Goal: Share content: Share content

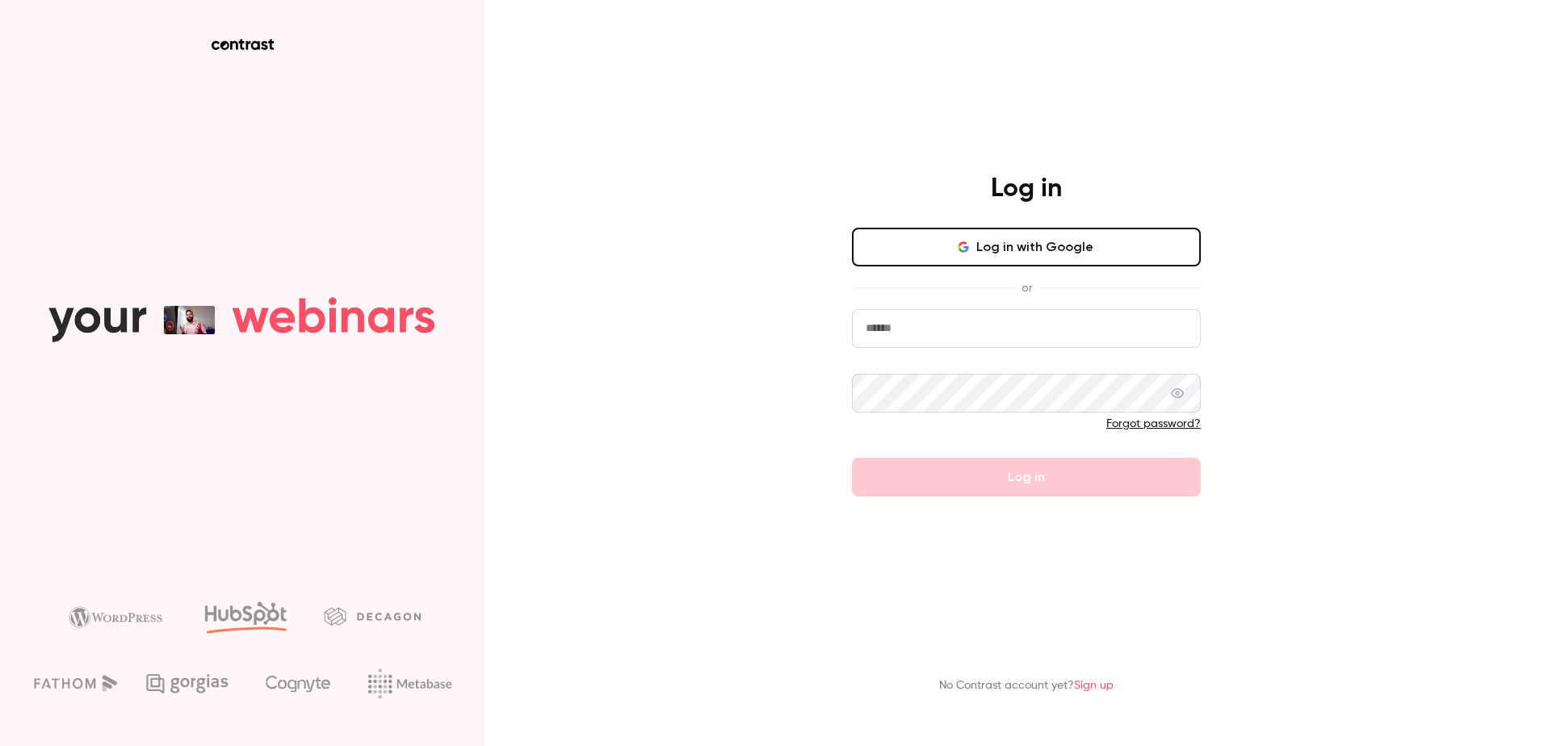
type input "**********"
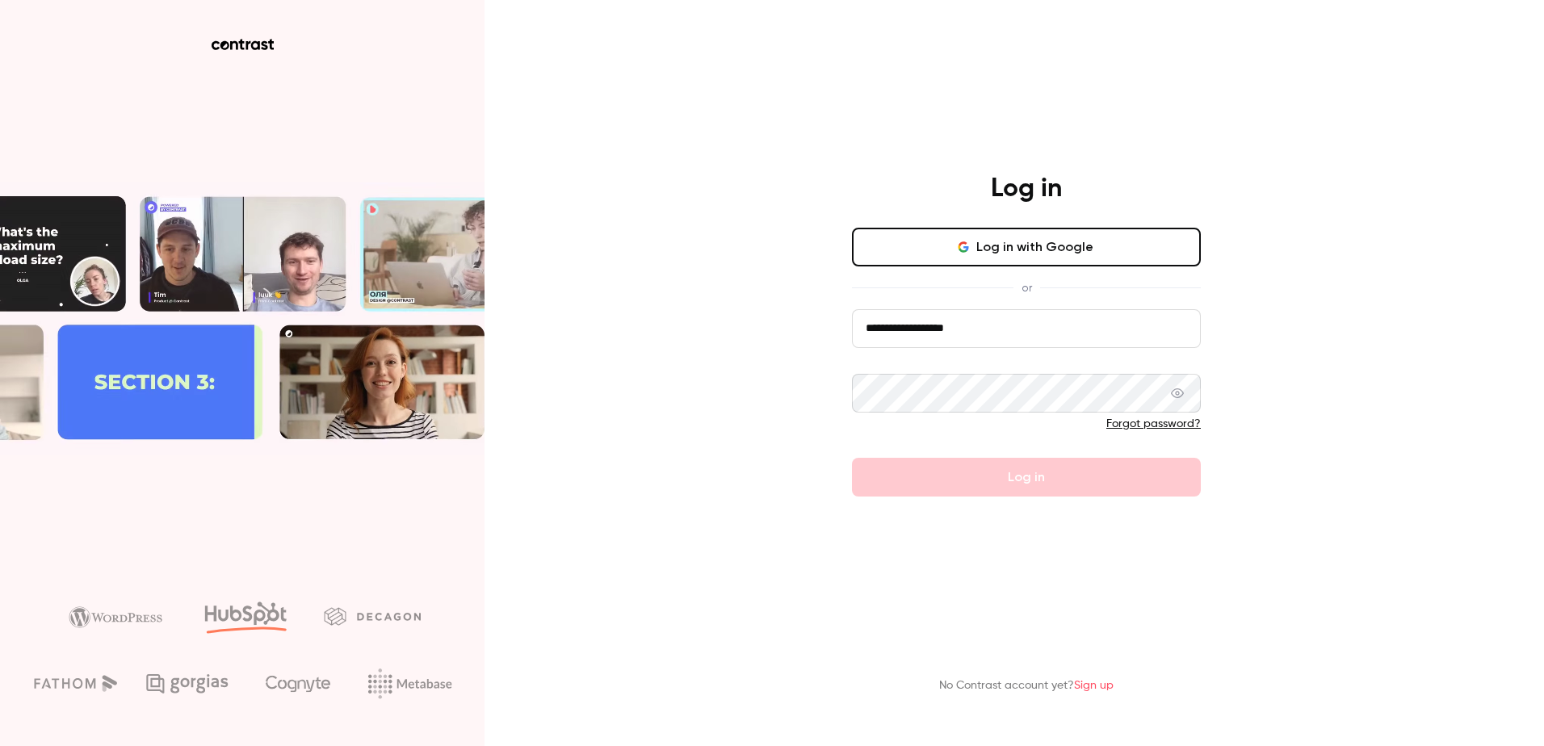
click at [1020, 487] on form "**********" at bounding box center [1026, 402] width 349 height 187
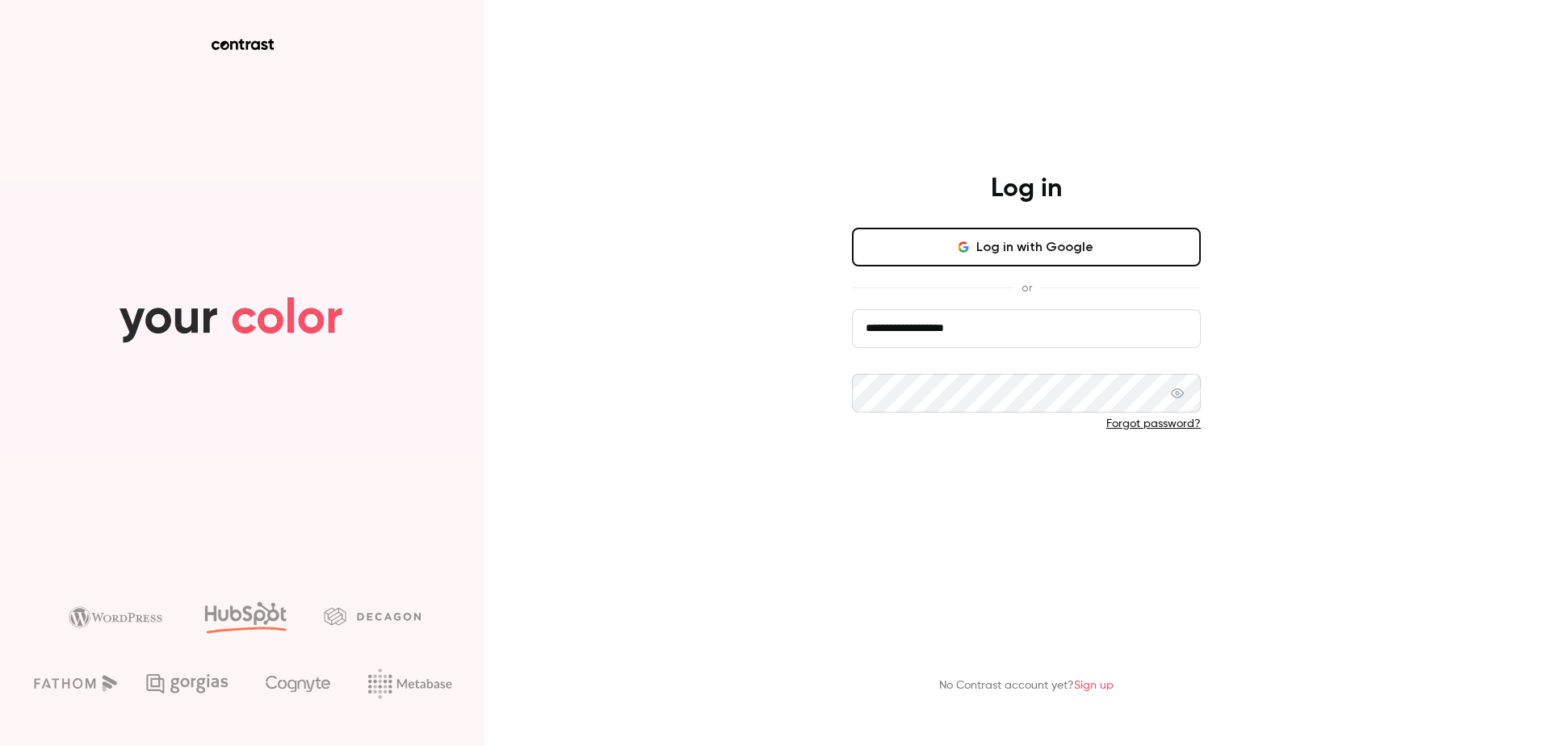
click at [1027, 486] on button "Log in" at bounding box center [1026, 477] width 349 height 39
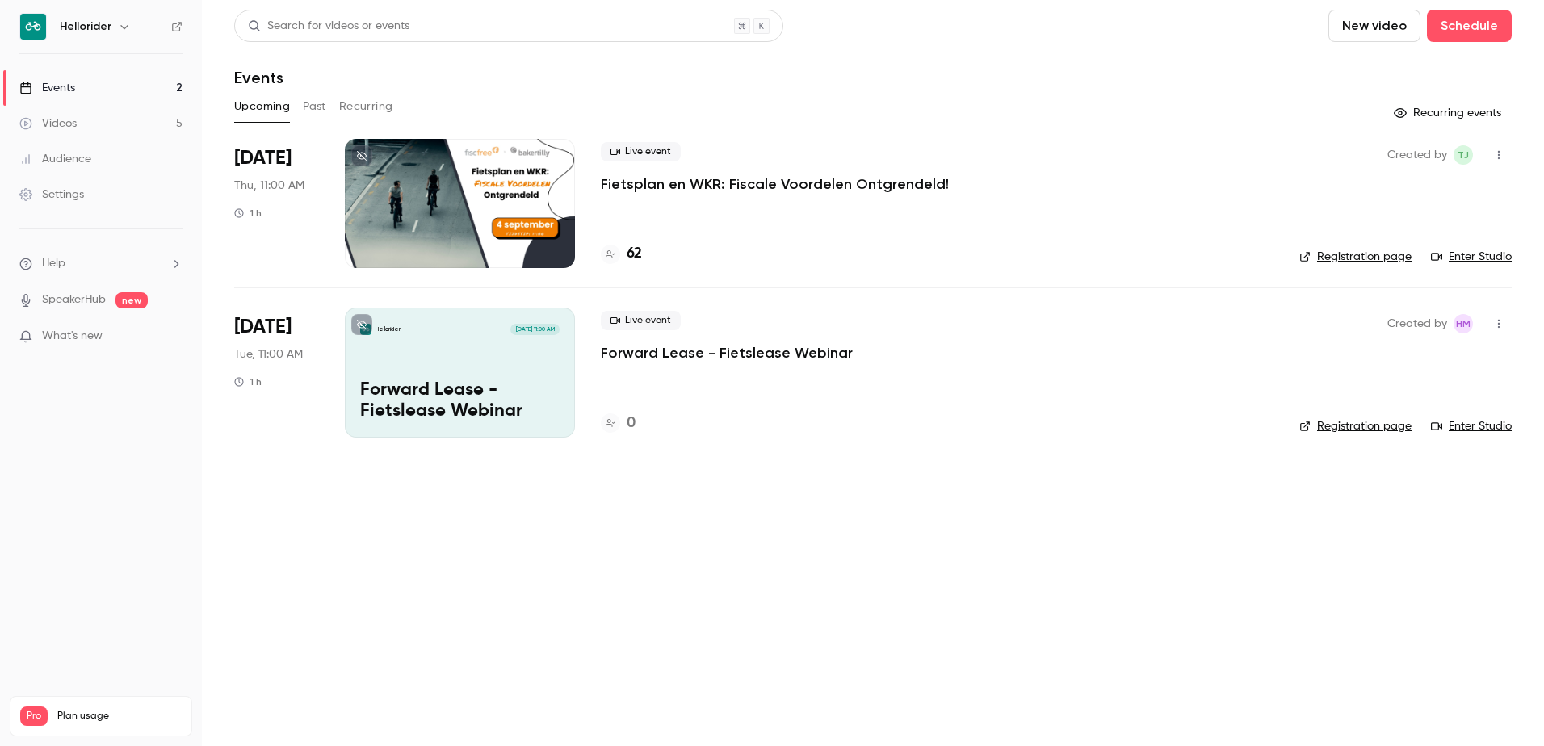
click at [64, 197] on div "Settings" at bounding box center [51, 194] width 65 height 16
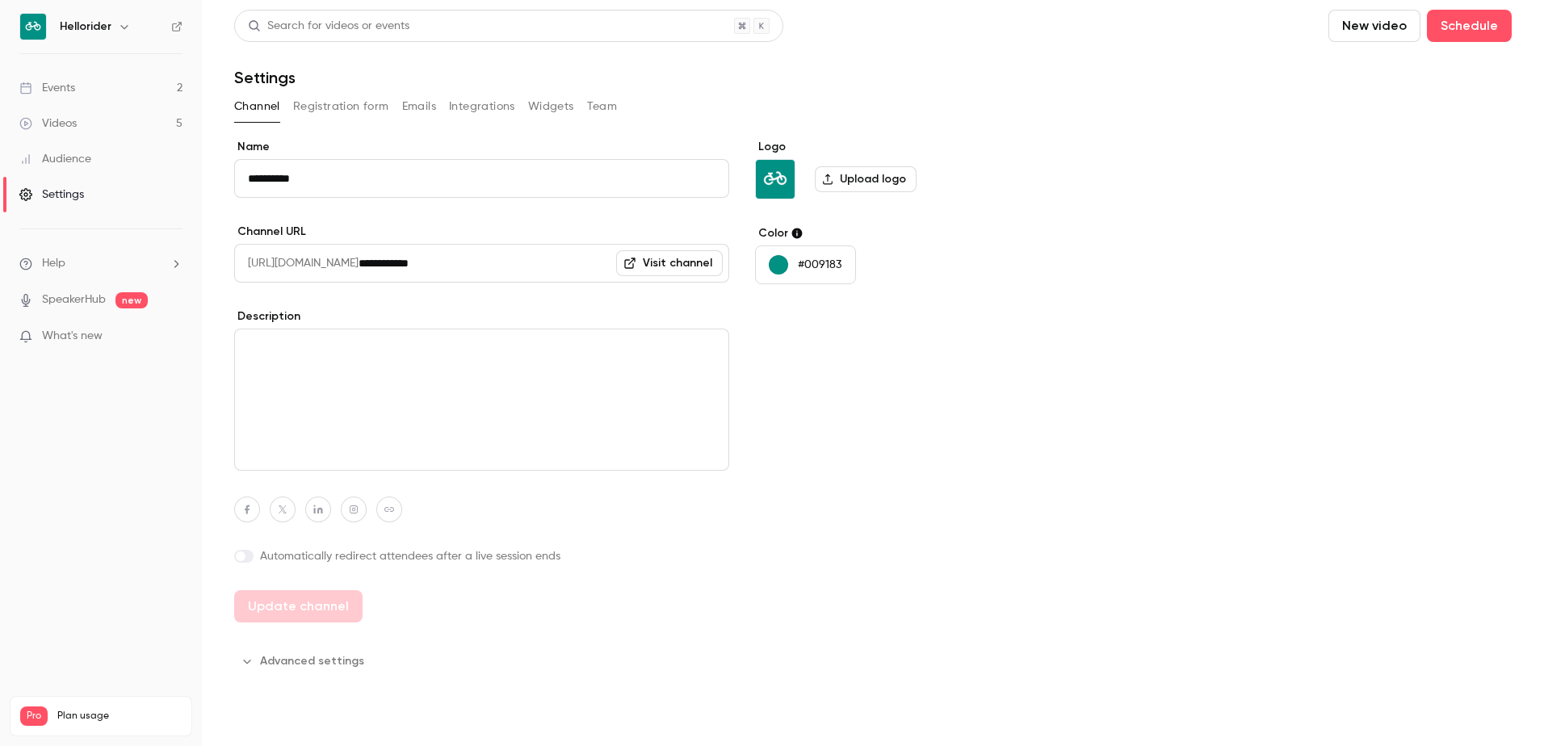
click at [110, 19] on h6 "Hellorider" at bounding box center [86, 27] width 52 height 16
click at [126, 23] on icon "button" at bounding box center [124, 26] width 13 height 13
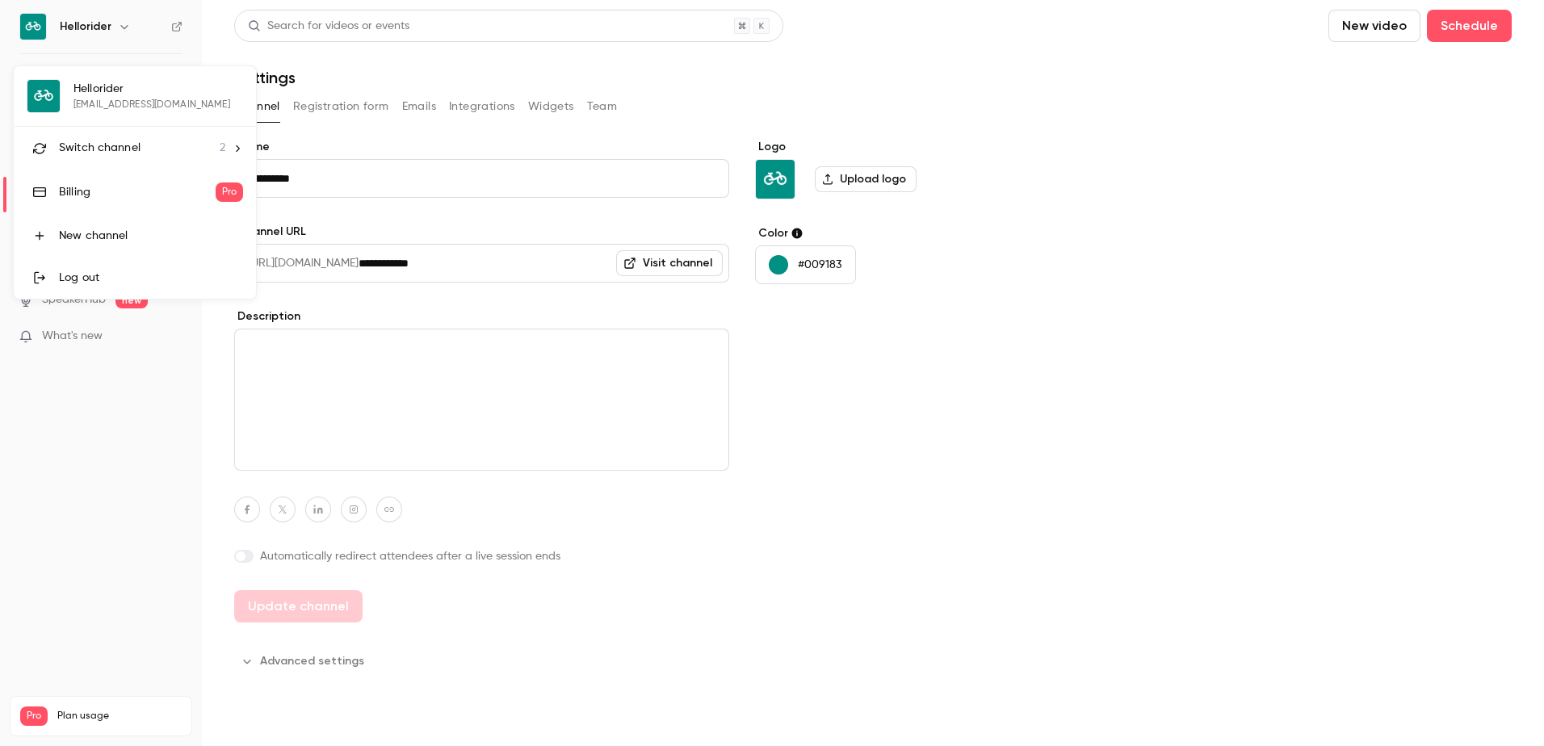
click at [102, 153] on span "Switch channel" at bounding box center [100, 148] width 82 height 17
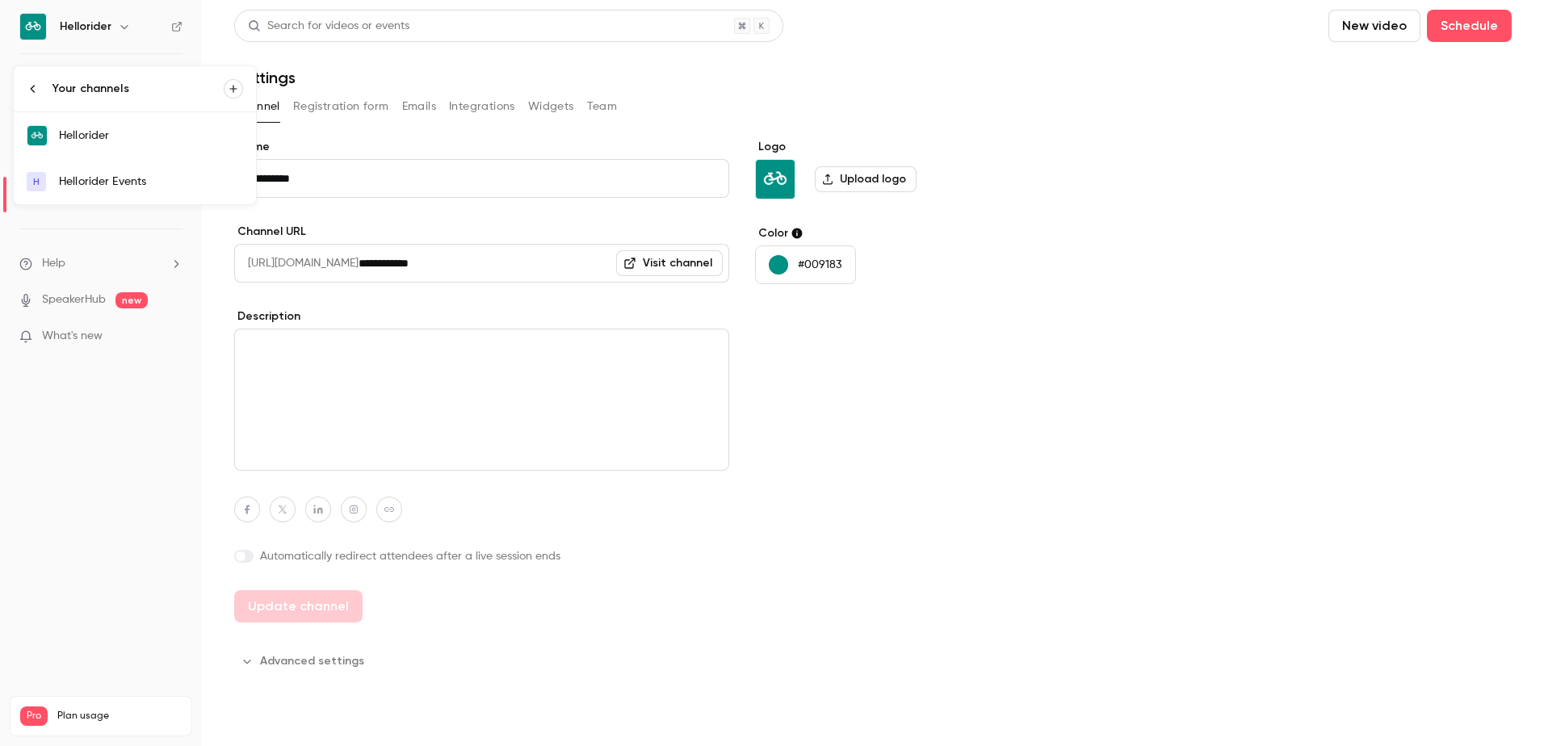
click at [31, 92] on icon at bounding box center [33, 88] width 13 height 13
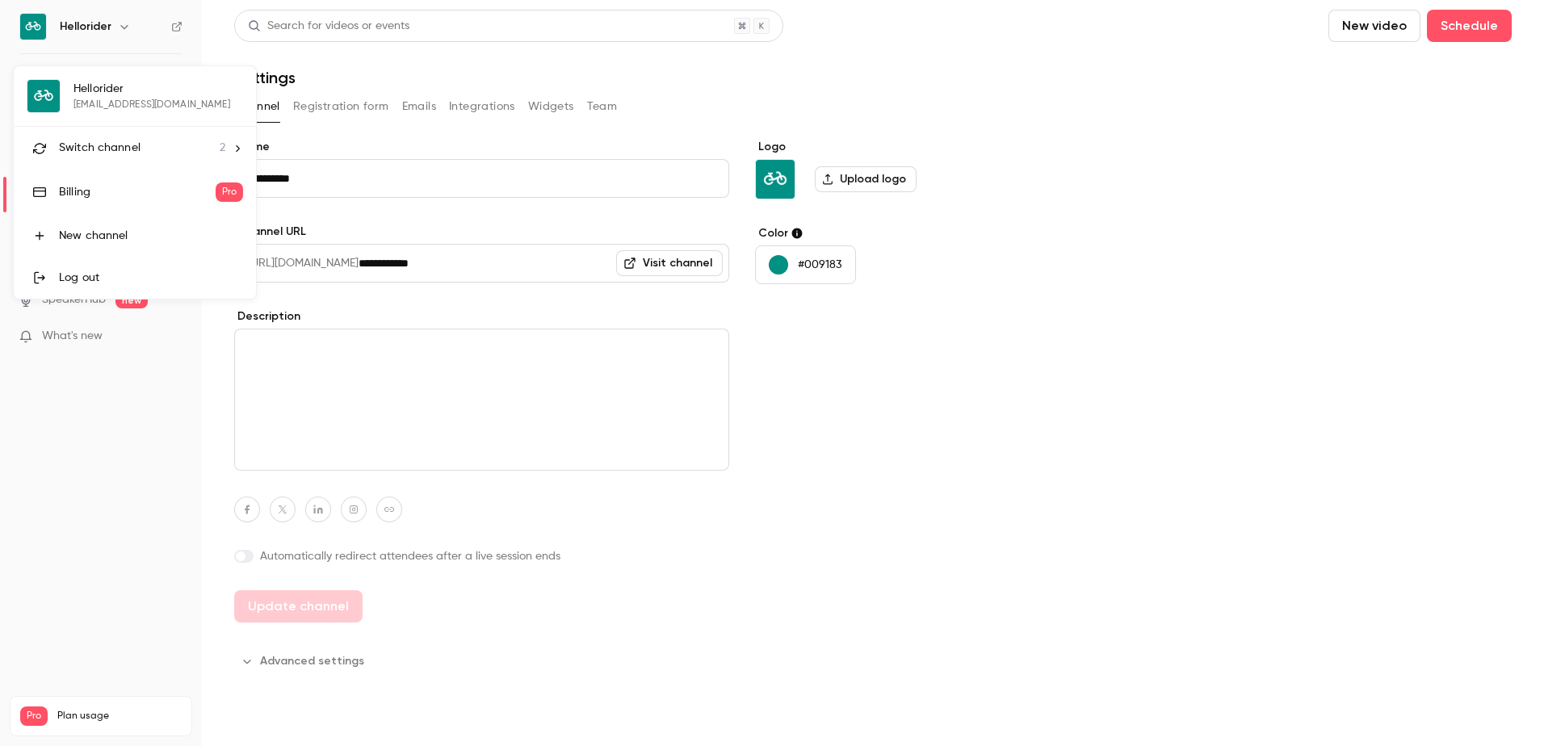
click at [105, 186] on div "Billing" at bounding box center [137, 192] width 157 height 16
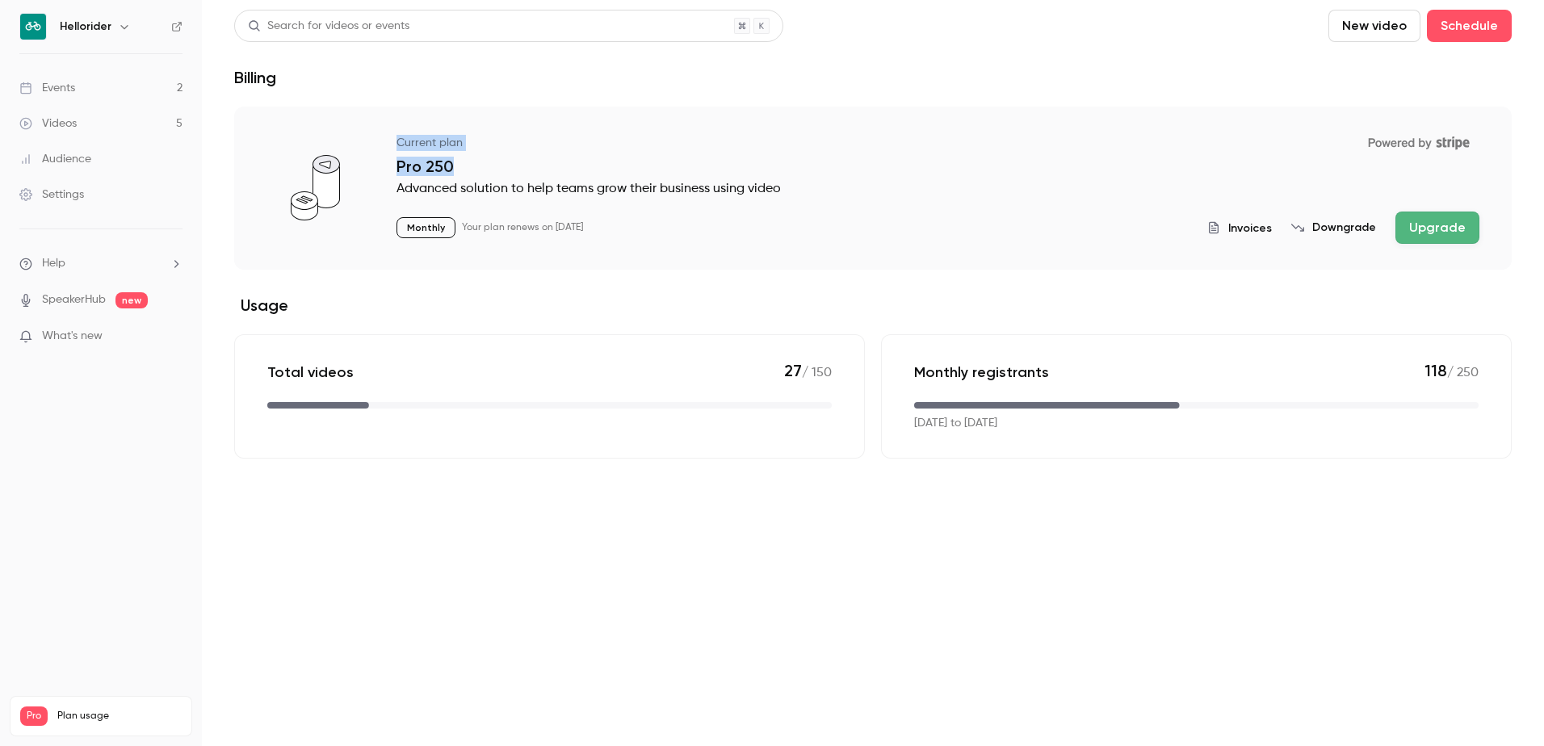
drag, startPoint x: 492, startPoint y: 166, endPoint x: 397, endPoint y: 145, distance: 96.9
click at [397, 145] on div "Current plan Powered by Stripe Pro 250 Advanced solution to help teams grow the…" at bounding box center [937, 186] width 1083 height 115
copy div "Current plan Powered by Stripe Pro 250"
click at [570, 273] on section "Current plan Powered by Stripe Pro 250 Advanced solution to help teams grow the…" at bounding box center [872, 283] width 1277 height 352
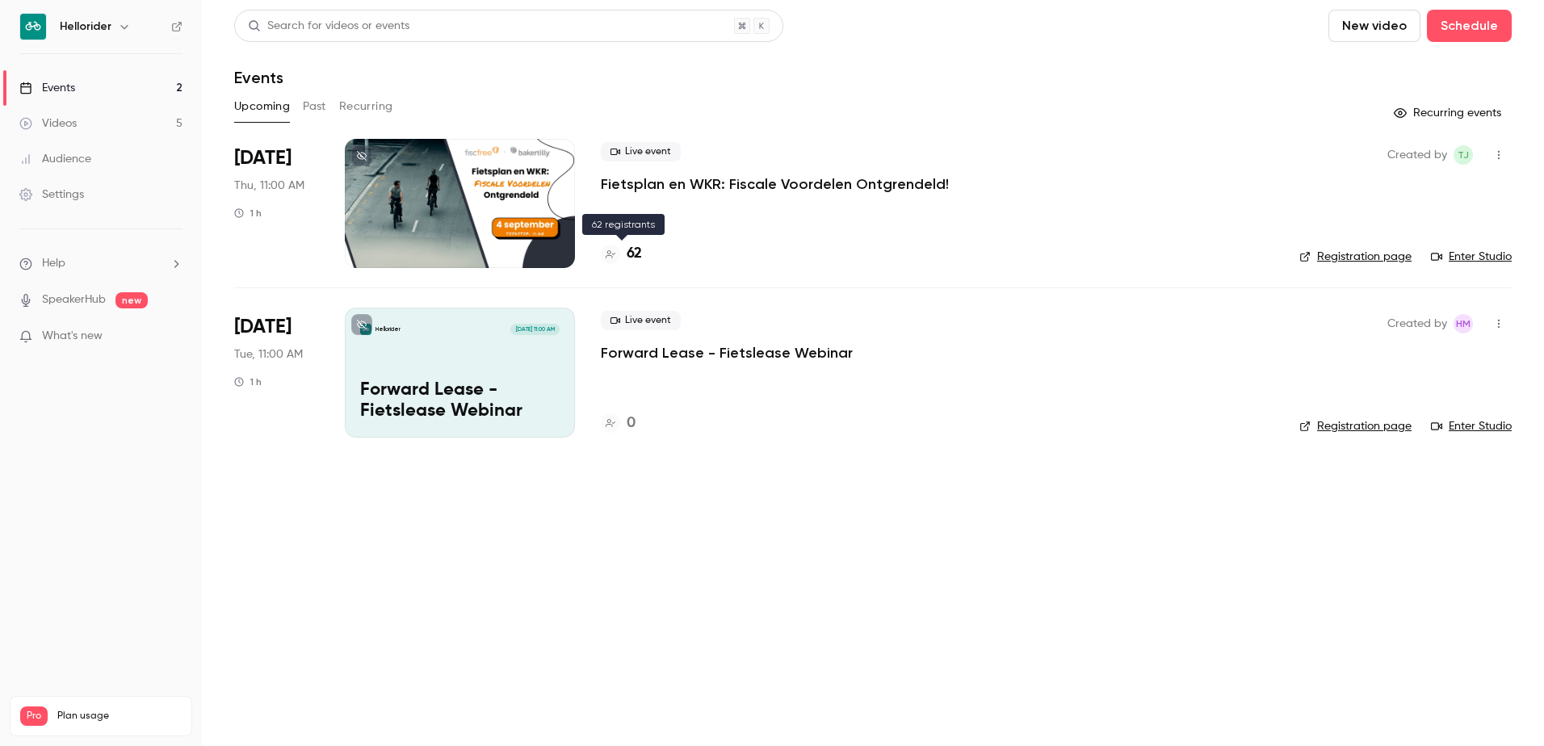
click at [634, 257] on h4 "62" at bounding box center [633, 254] width 15 height 22
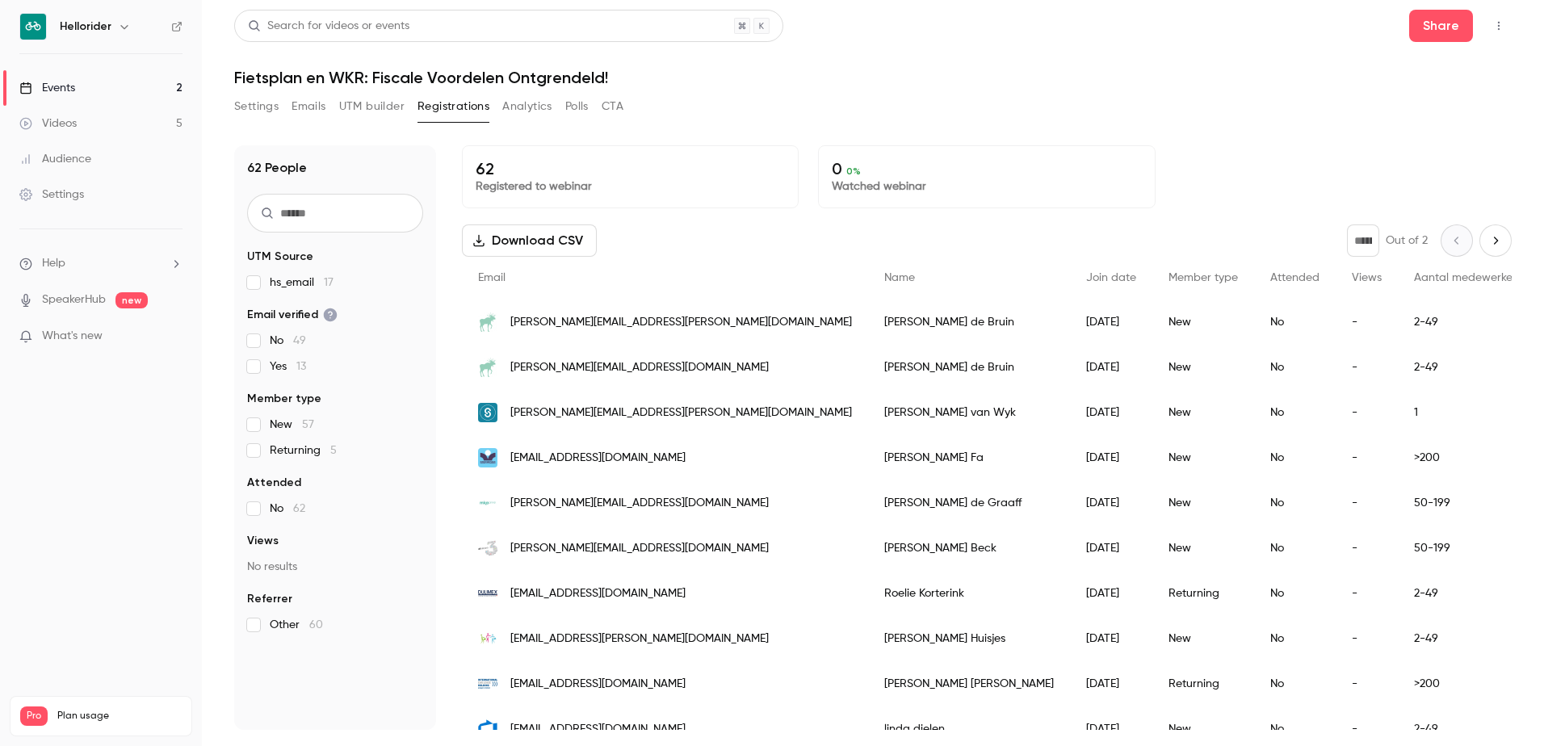
click at [303, 102] on button "Emails" at bounding box center [308, 107] width 34 height 26
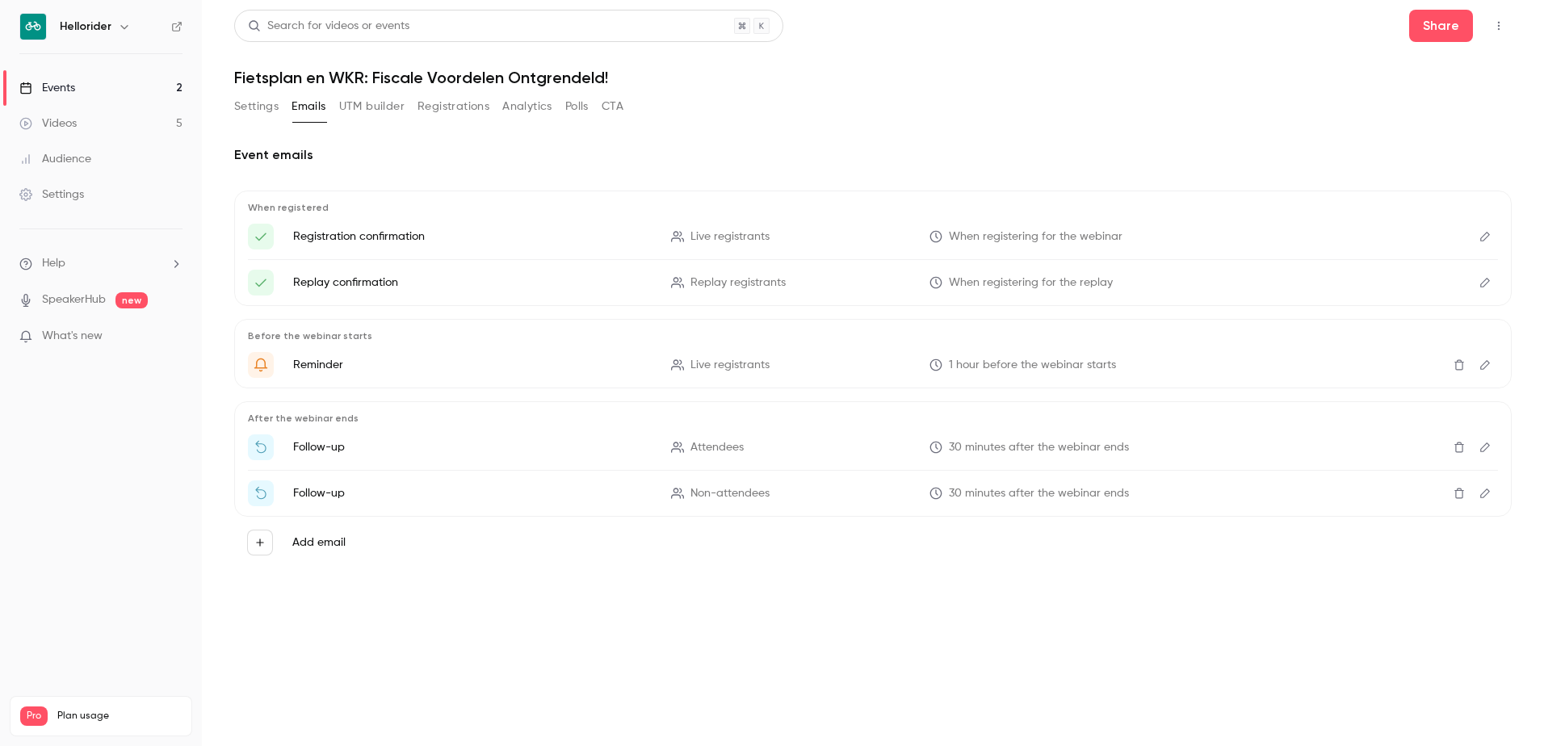
click at [257, 108] on button "Settings" at bounding box center [256, 107] width 44 height 26
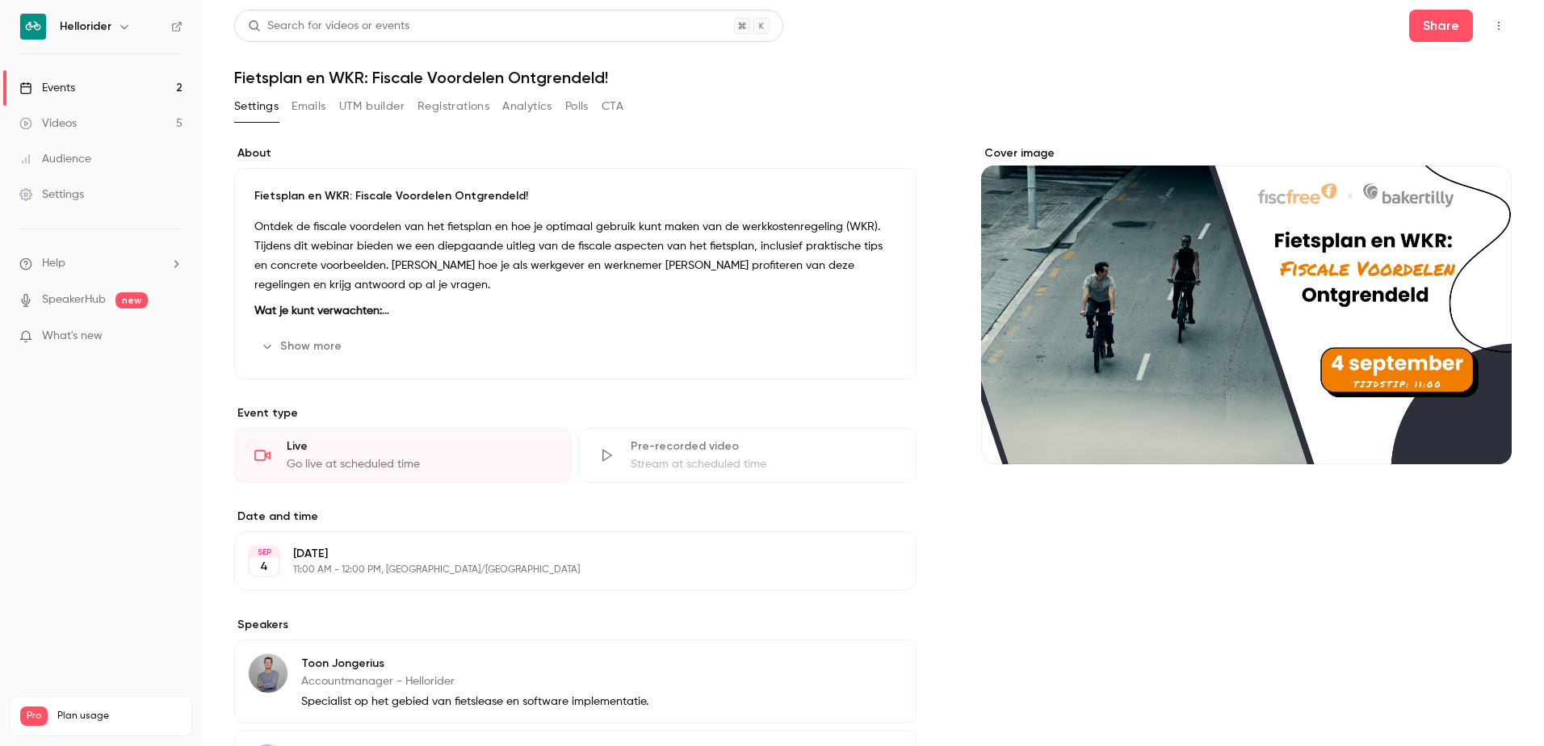
click at [452, 108] on button "Registrations" at bounding box center [453, 107] width 72 height 26
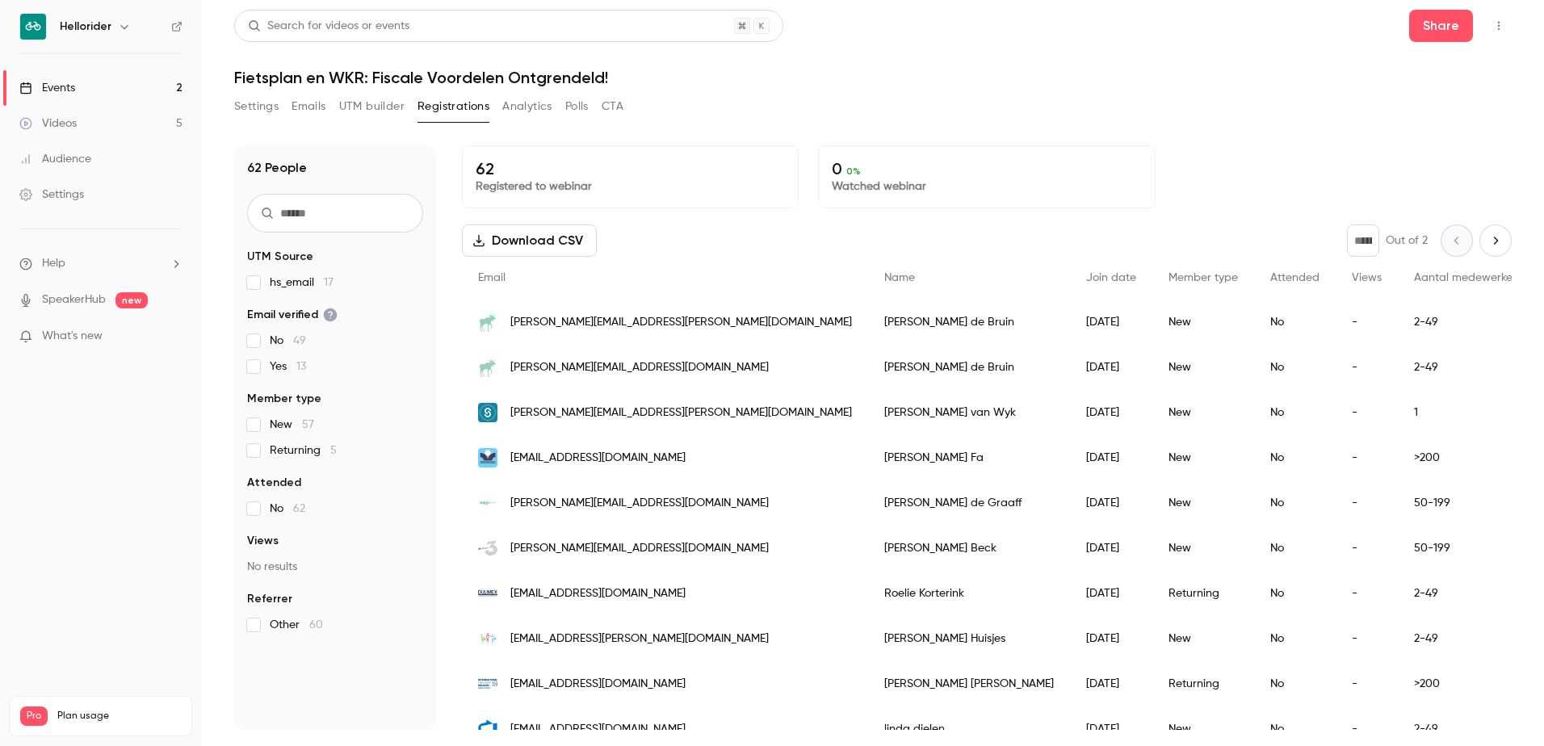
click at [256, 111] on button "Settings" at bounding box center [256, 107] width 44 height 26
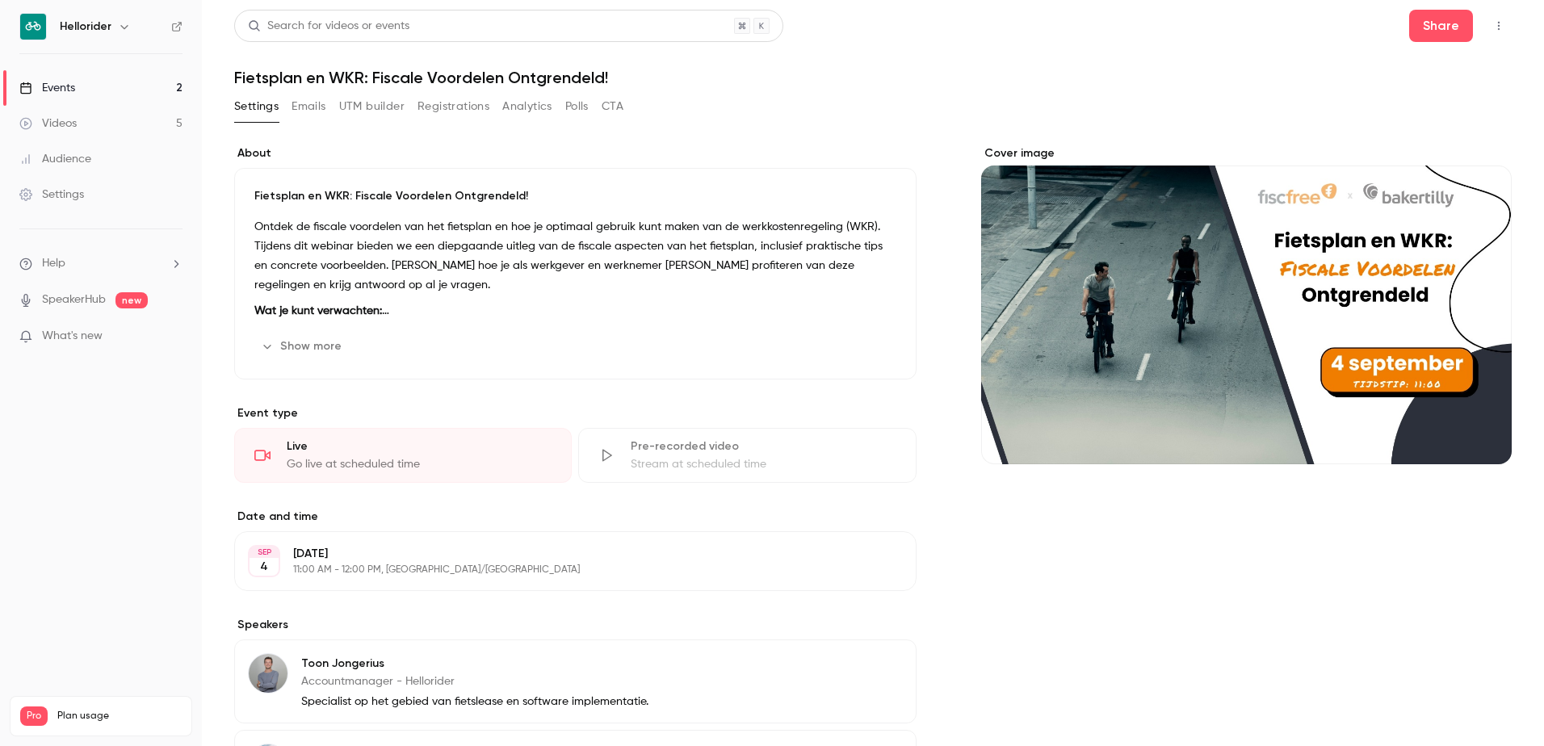
click at [325, 348] on button "Show more" at bounding box center [302, 346] width 97 height 26
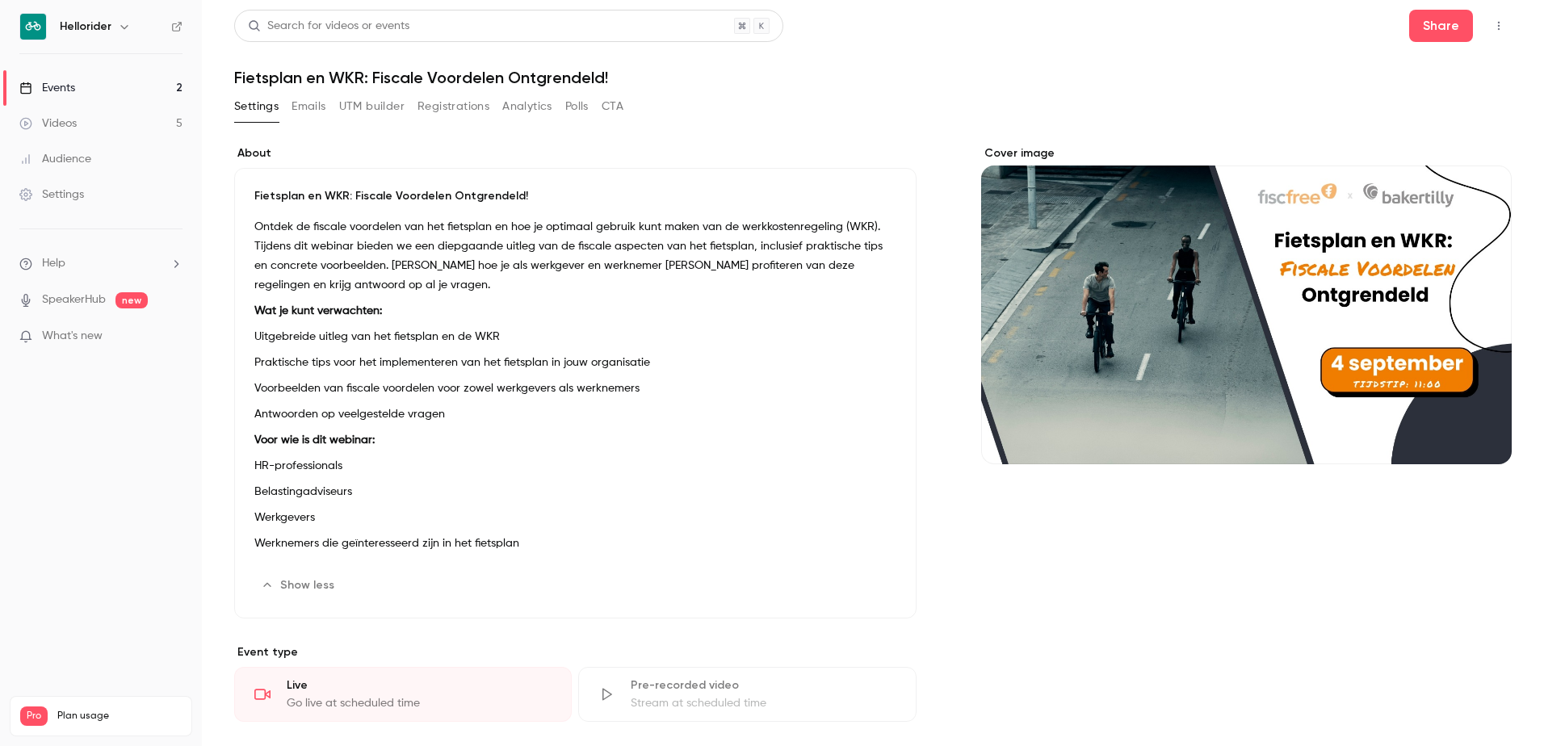
click at [51, 193] on div "Settings" at bounding box center [51, 194] width 65 height 16
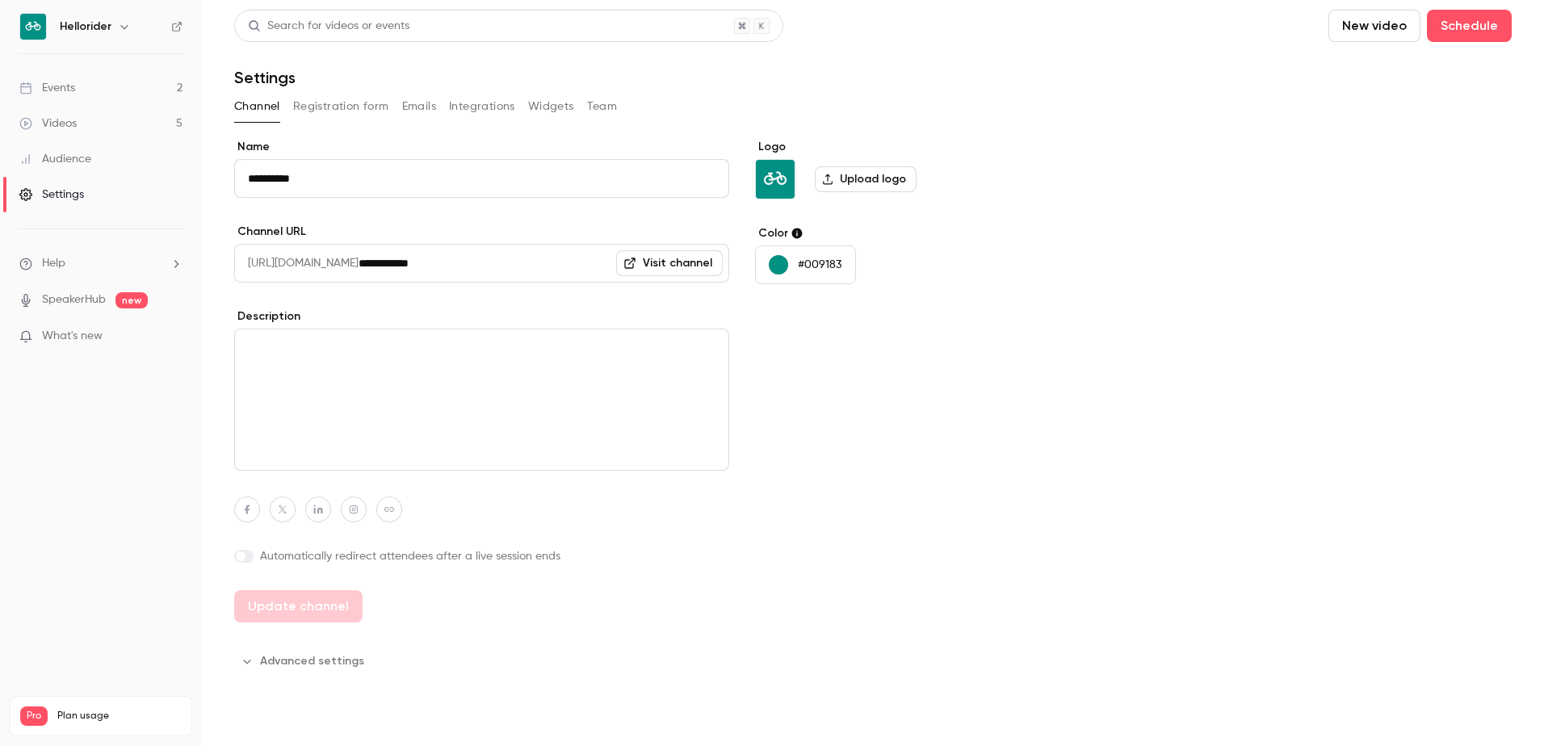
click at [346, 107] on button "Registration form" at bounding box center [341, 107] width 96 height 26
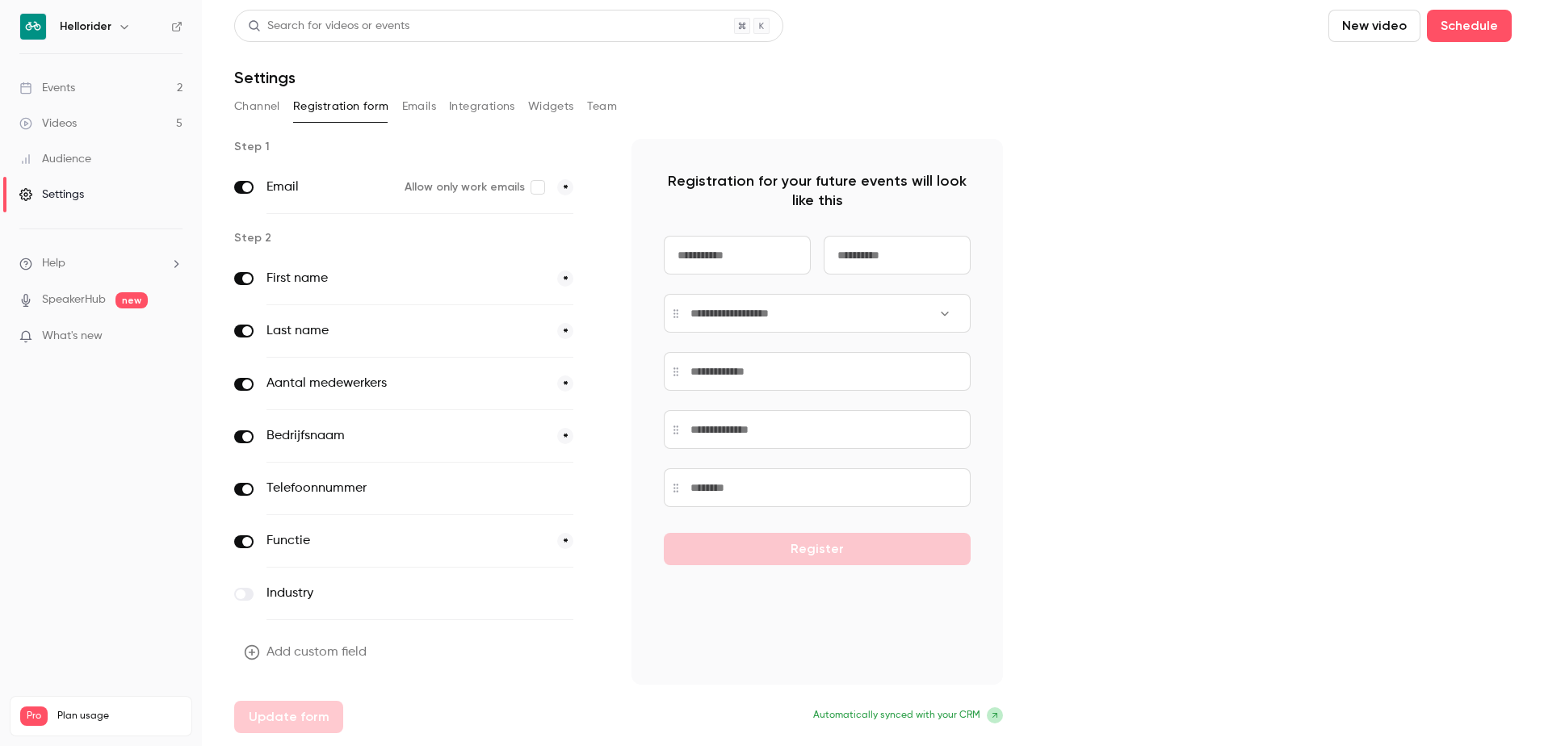
click at [417, 95] on button "Emails" at bounding box center [419, 107] width 34 height 26
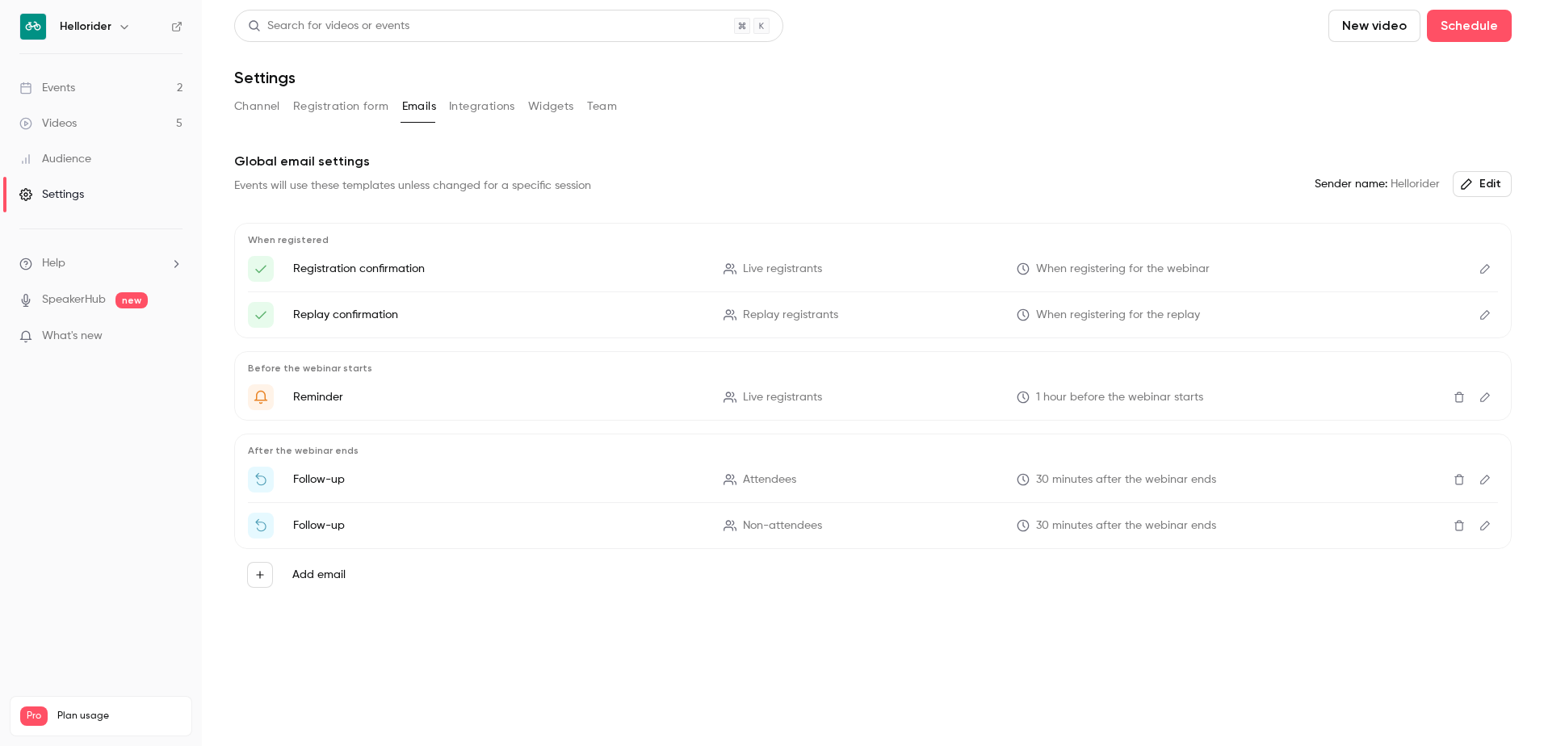
click at [451, 106] on button "Integrations" at bounding box center [482, 107] width 66 height 26
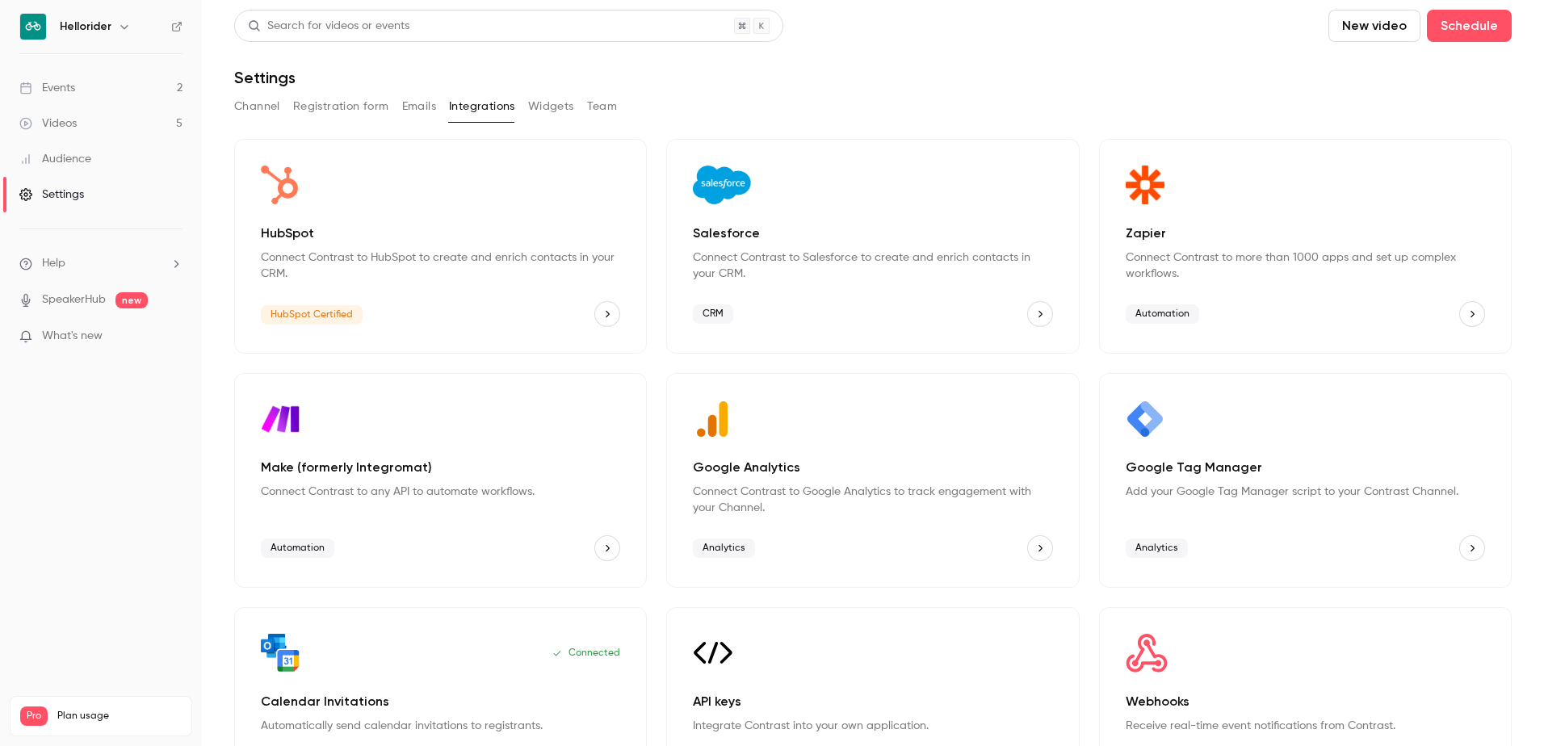
click at [597, 316] on button "HubSpot" at bounding box center [607, 314] width 26 height 26
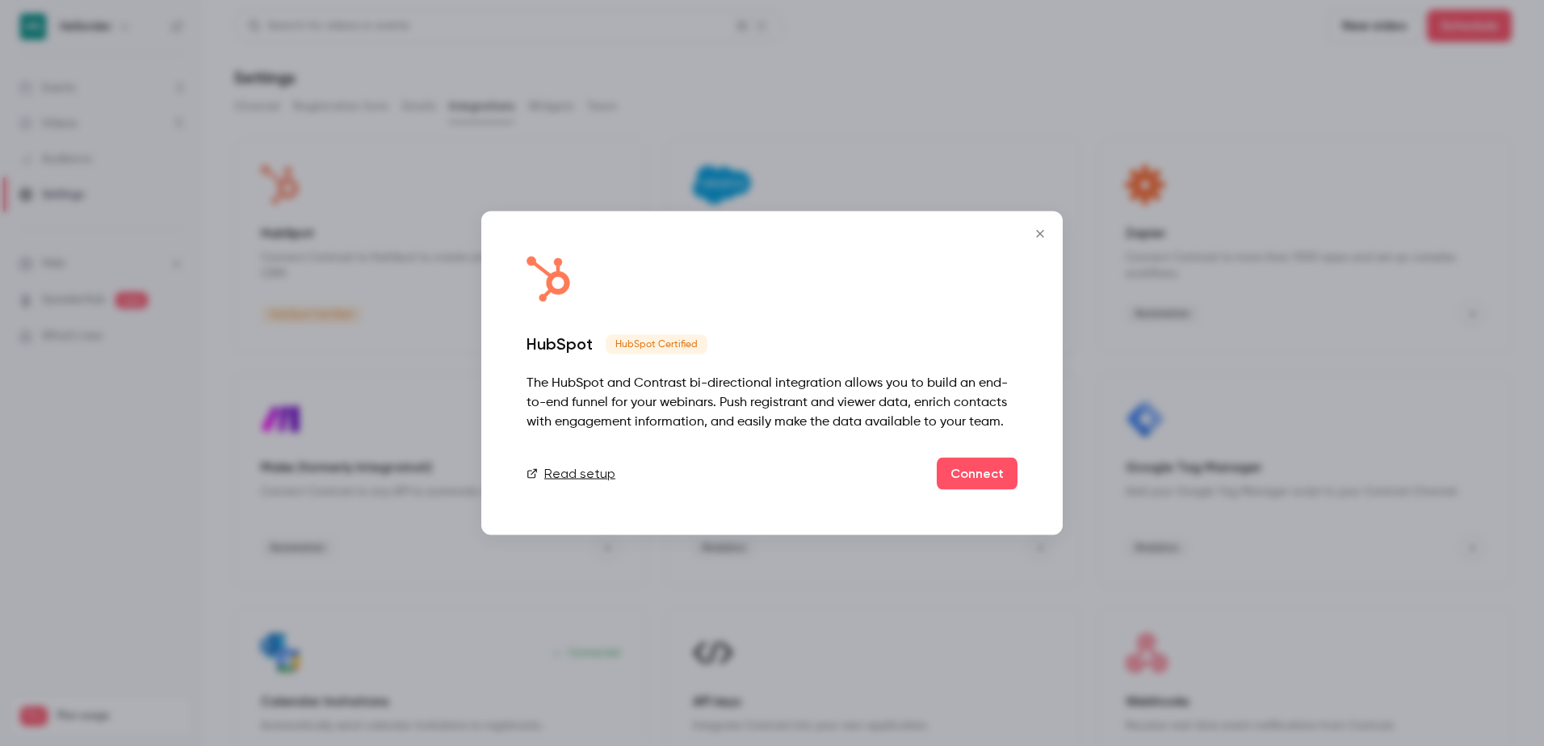
click at [1041, 231] on icon "Close" at bounding box center [1039, 234] width 19 height 13
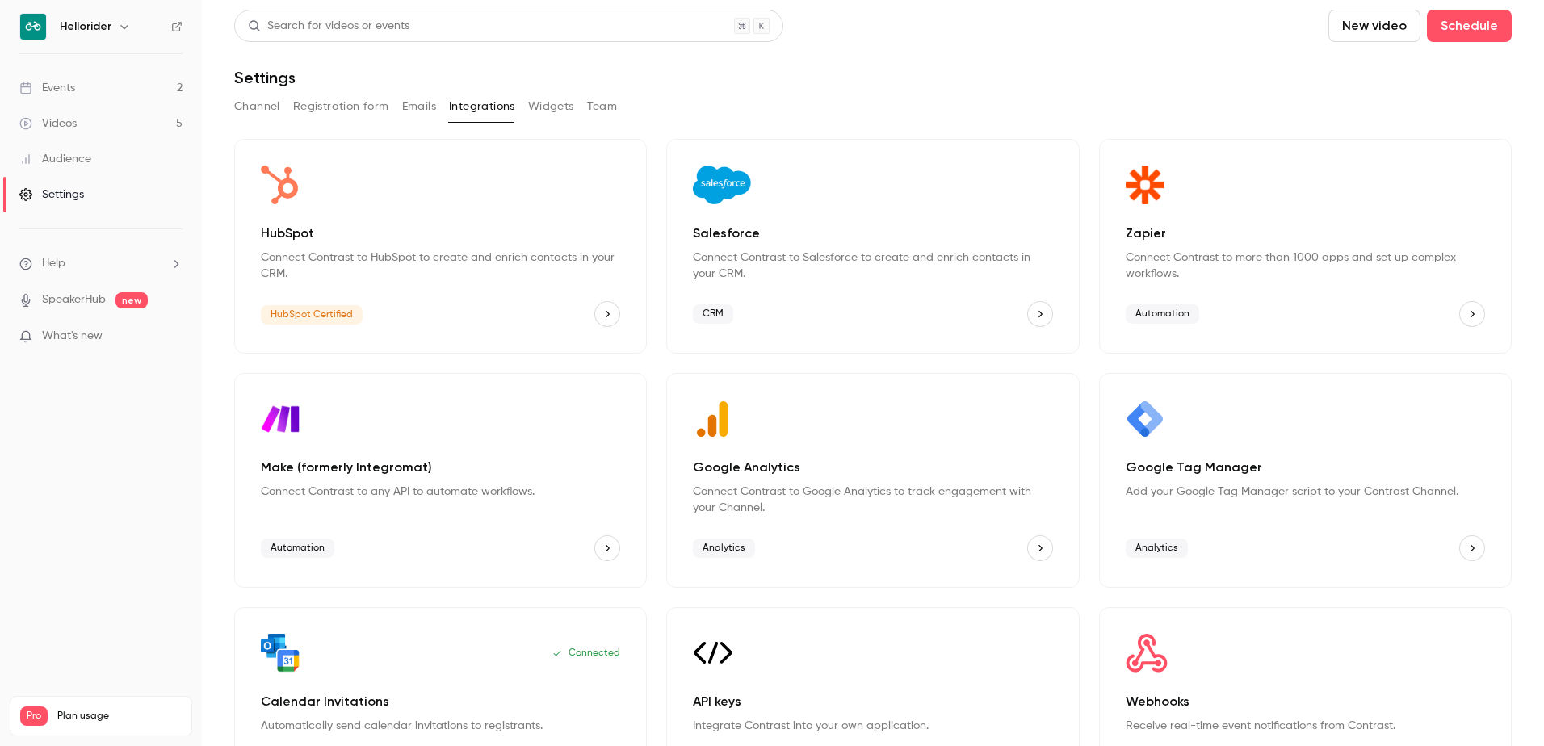
click at [551, 115] on button "Widgets" at bounding box center [551, 107] width 46 height 26
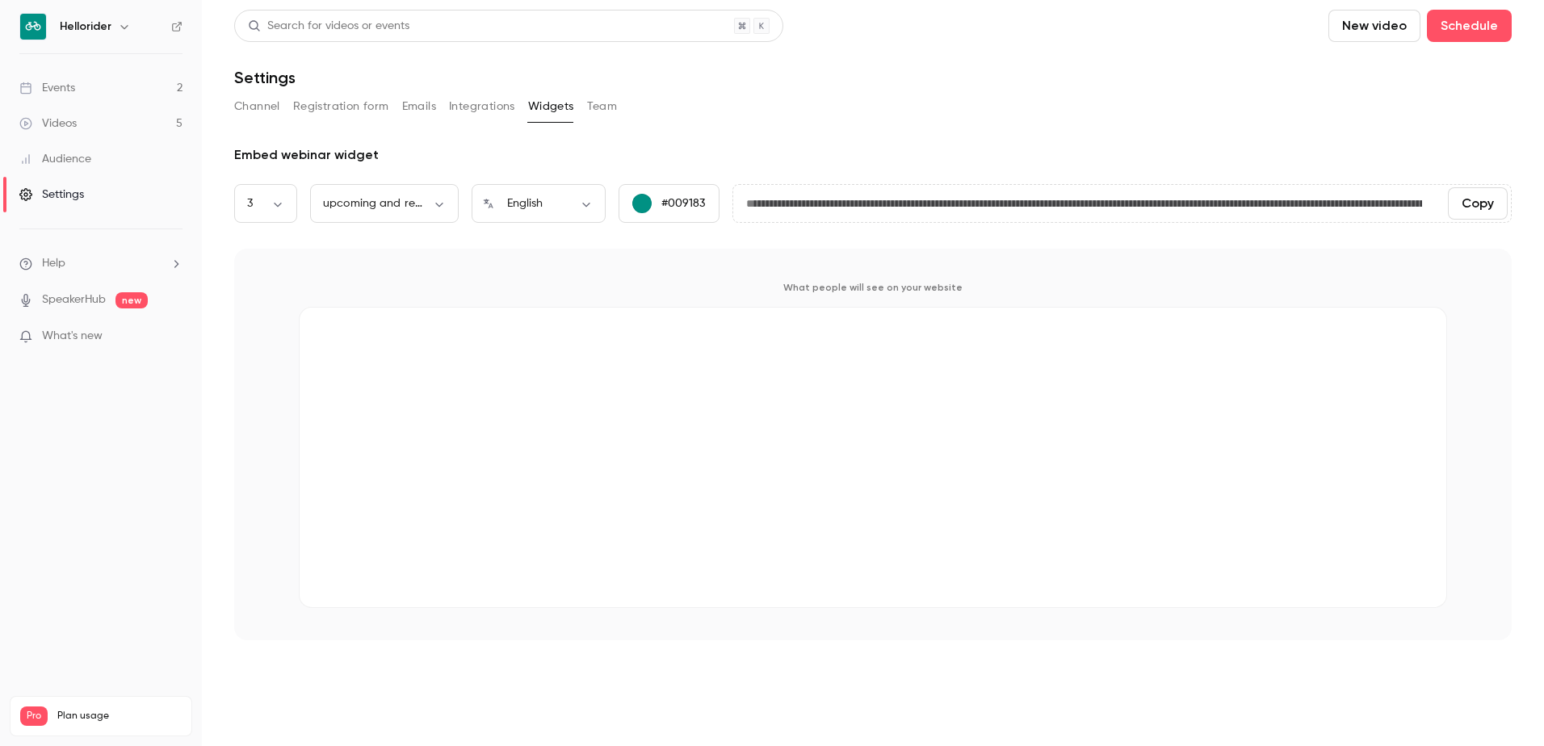
click at [605, 116] on button "Team" at bounding box center [602, 107] width 31 height 26
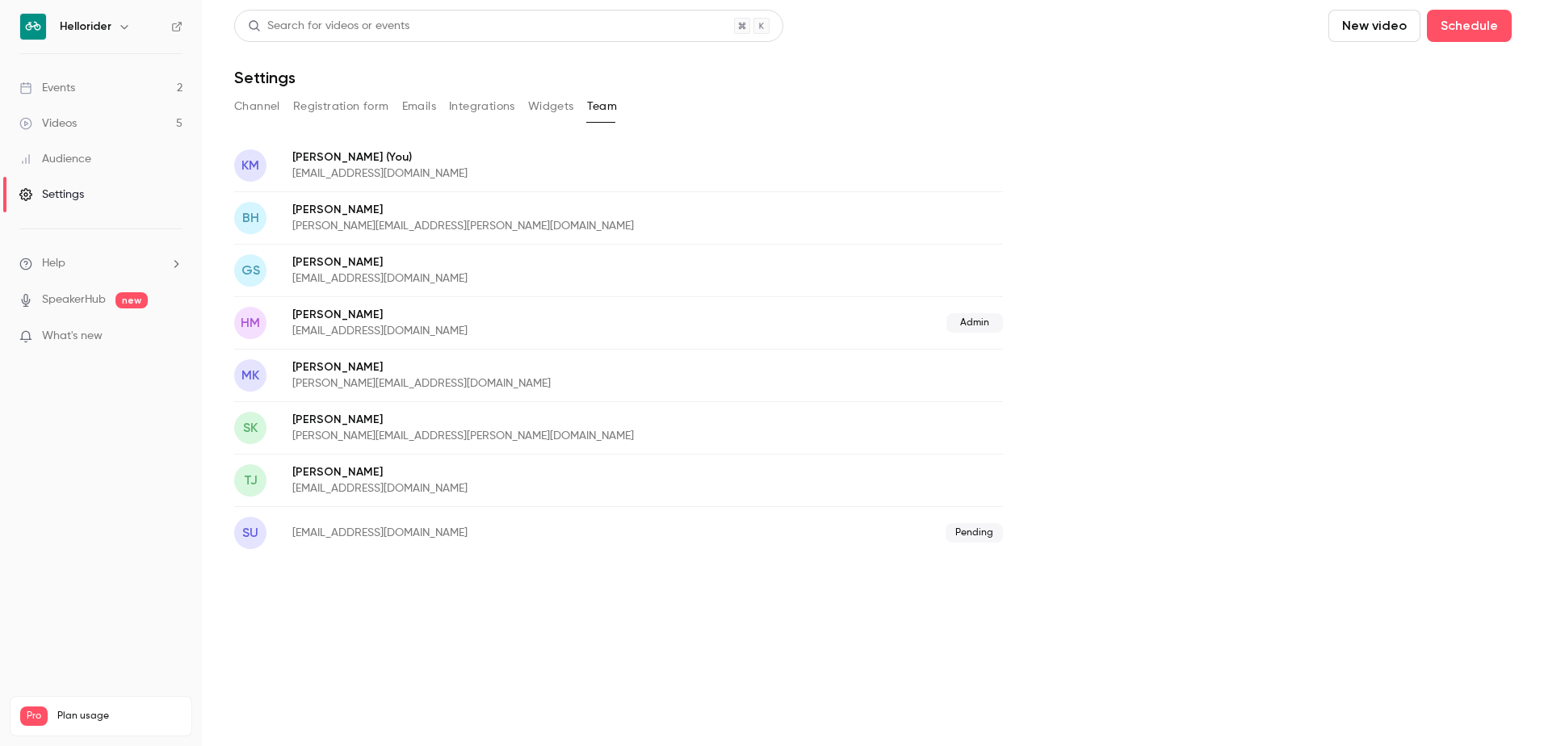
click at [244, 100] on button "Channel" at bounding box center [257, 107] width 46 height 26
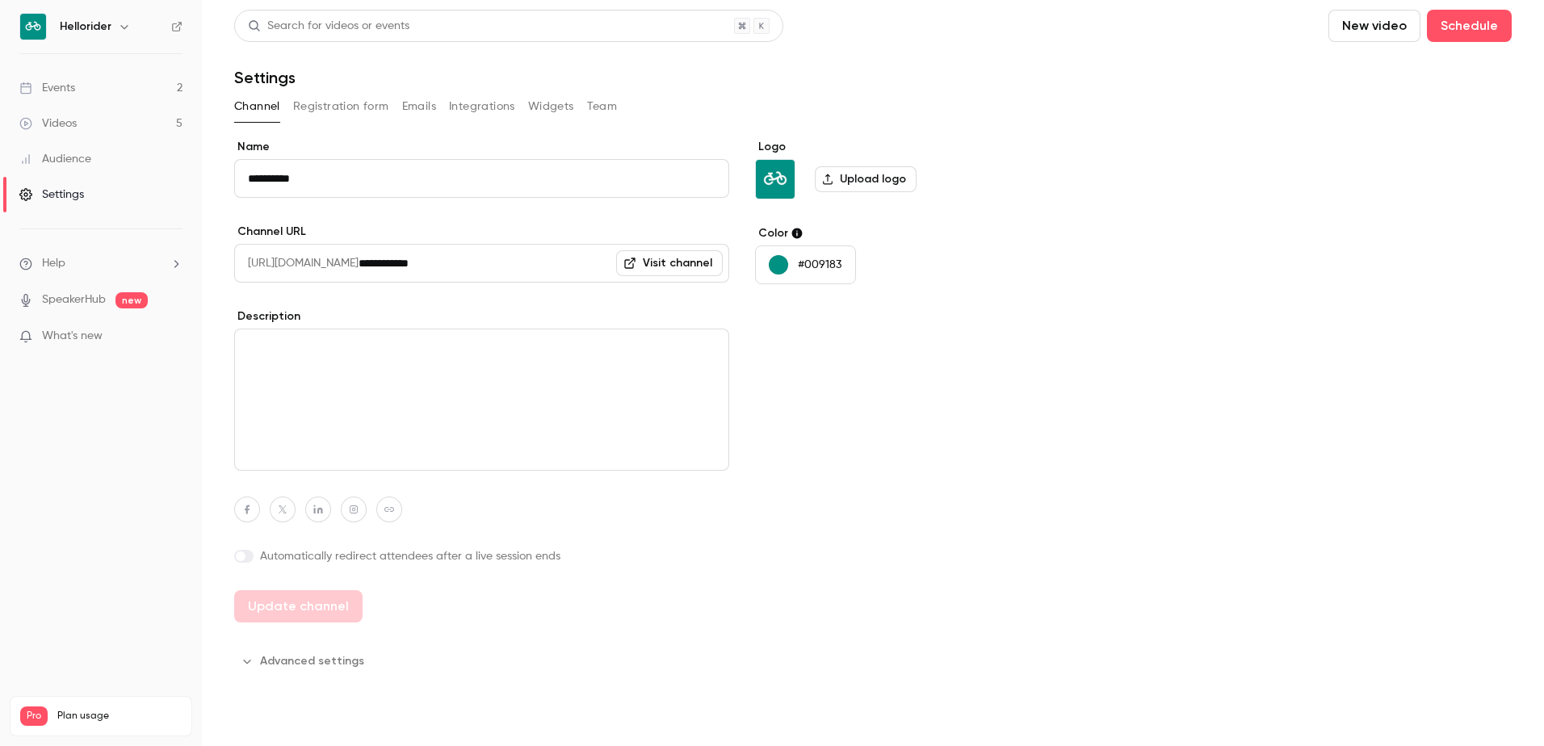
click at [81, 83] on link "Events 2" at bounding box center [101, 88] width 202 height 36
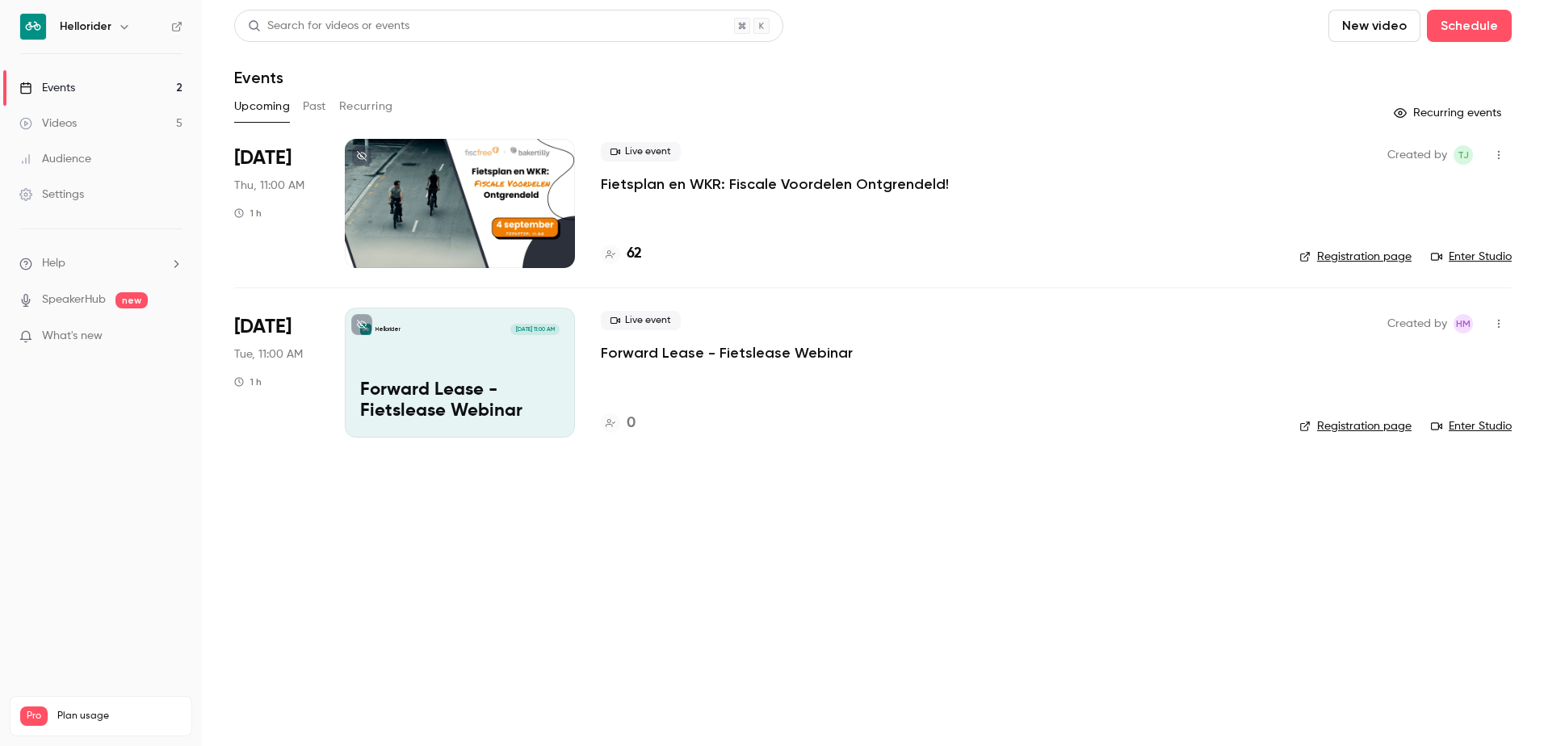
click at [808, 558] on main "Search for videos or events New video Schedule Events Upcoming Past Recurring R…" at bounding box center [873, 373] width 1342 height 746
click at [699, 189] on p "Fietsplan en WKR: Fiscale Voordelen Ontgrendeld!" at bounding box center [775, 183] width 348 height 19
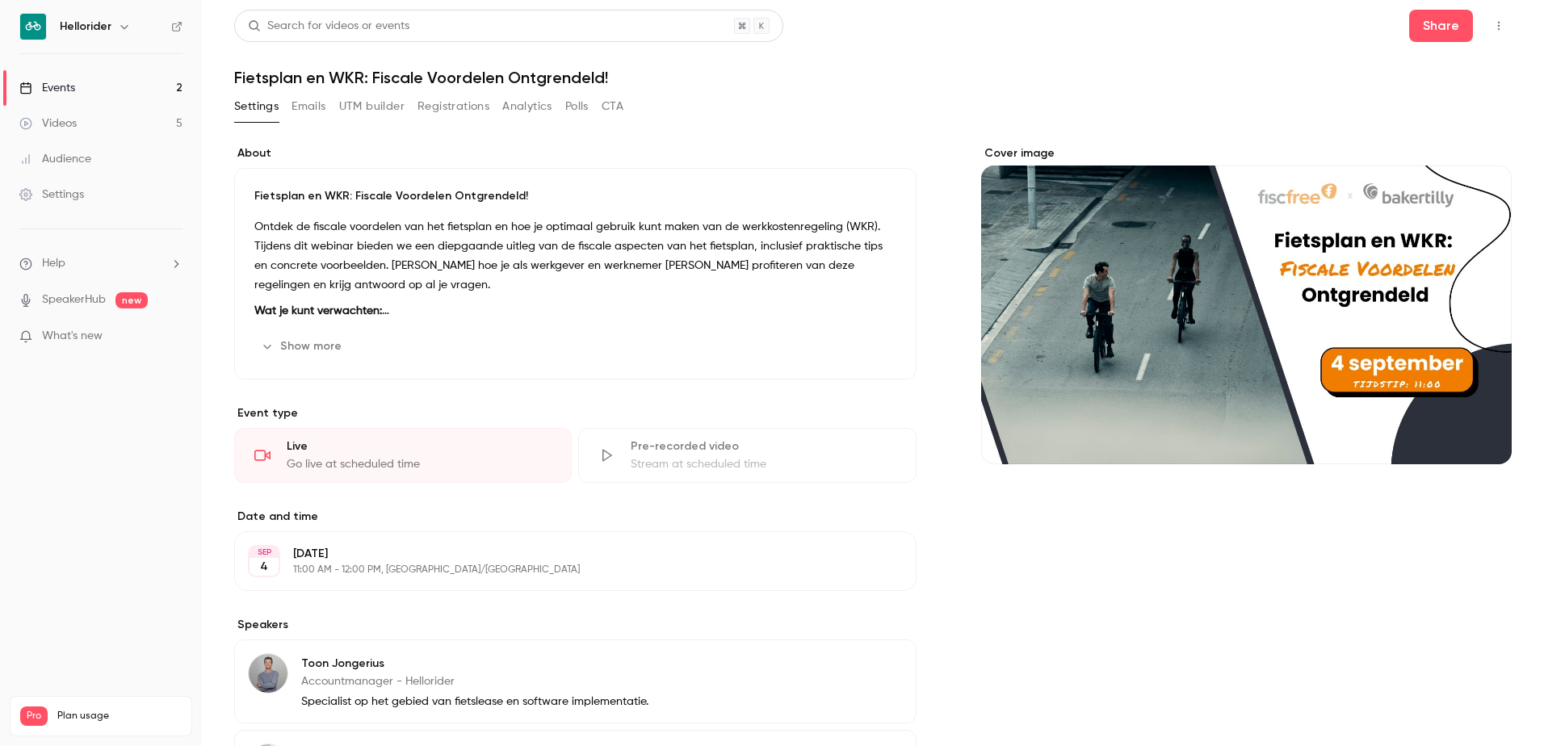
click at [455, 112] on button "Registrations" at bounding box center [453, 107] width 72 height 26
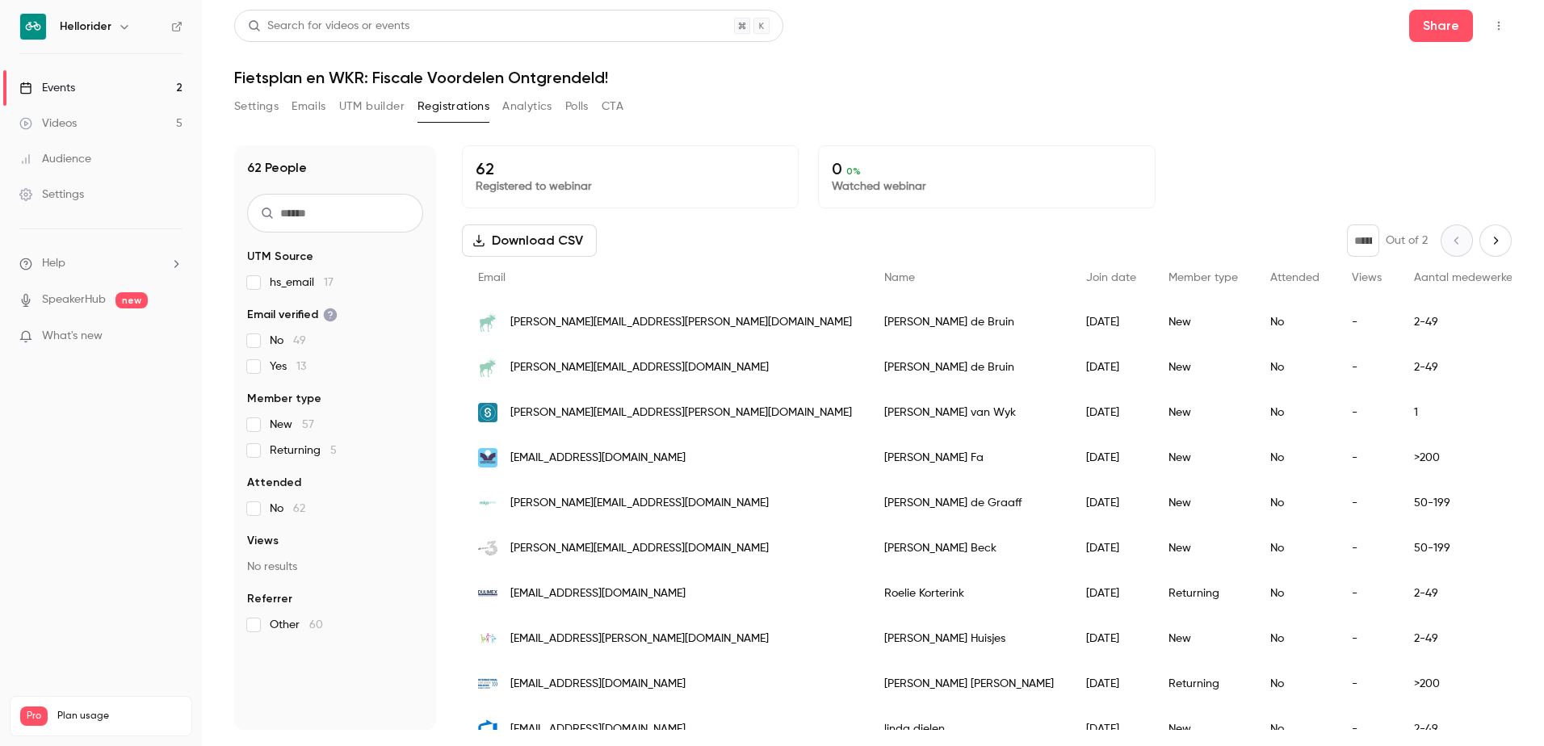
click at [252, 111] on button "Settings" at bounding box center [256, 107] width 44 height 26
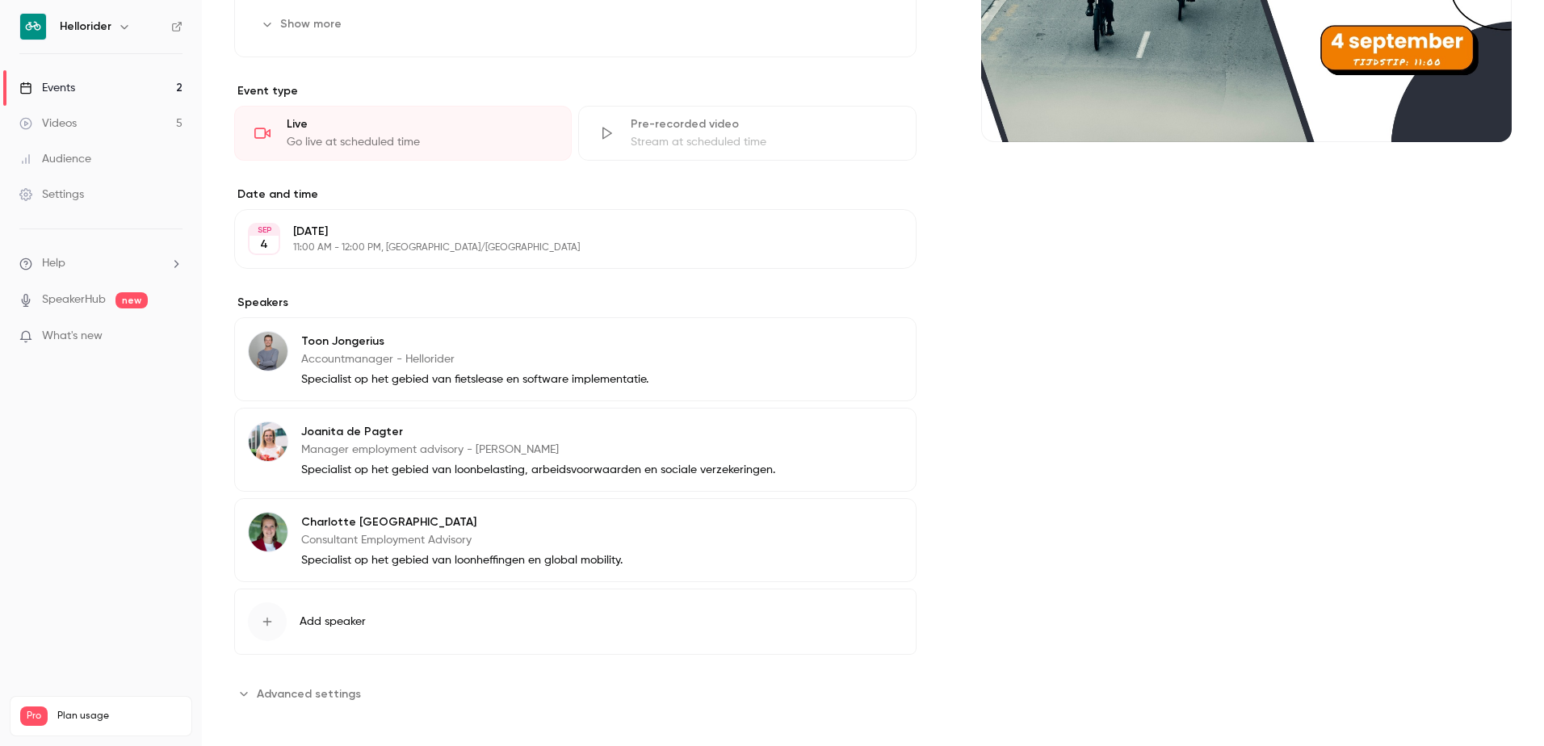
scroll to position [331, 0]
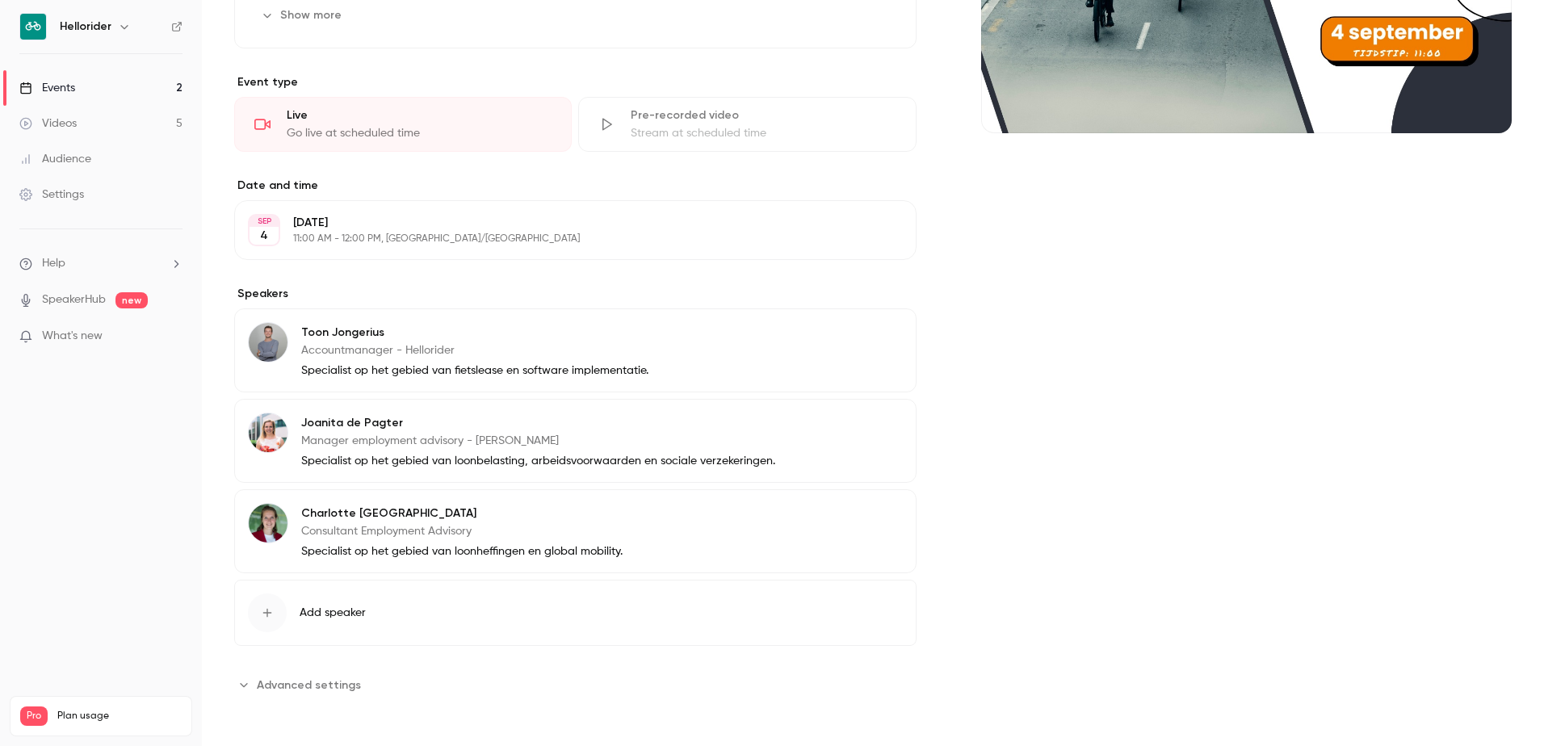
click at [284, 680] on span "Advanced settings" at bounding box center [309, 685] width 104 height 17
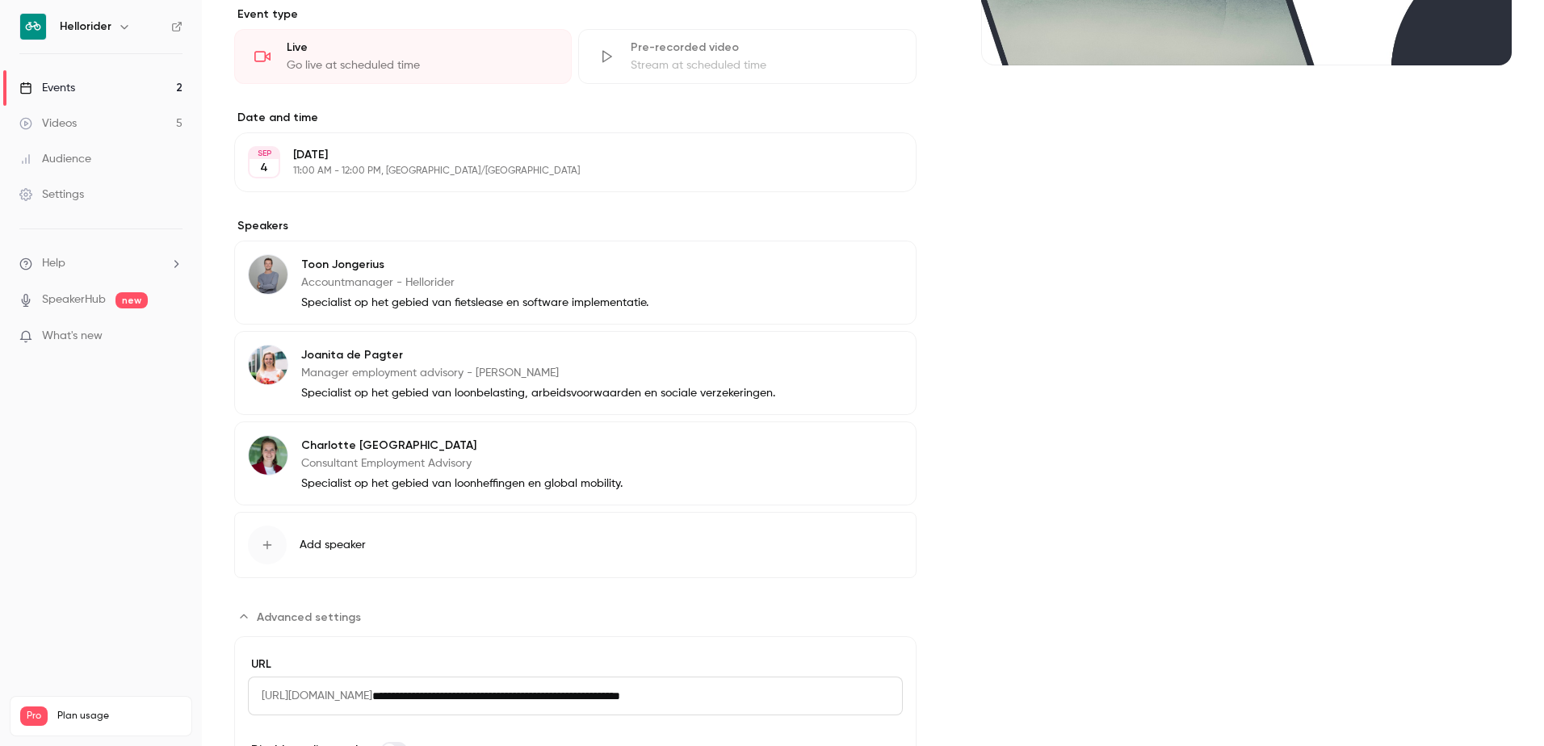
scroll to position [512, 0]
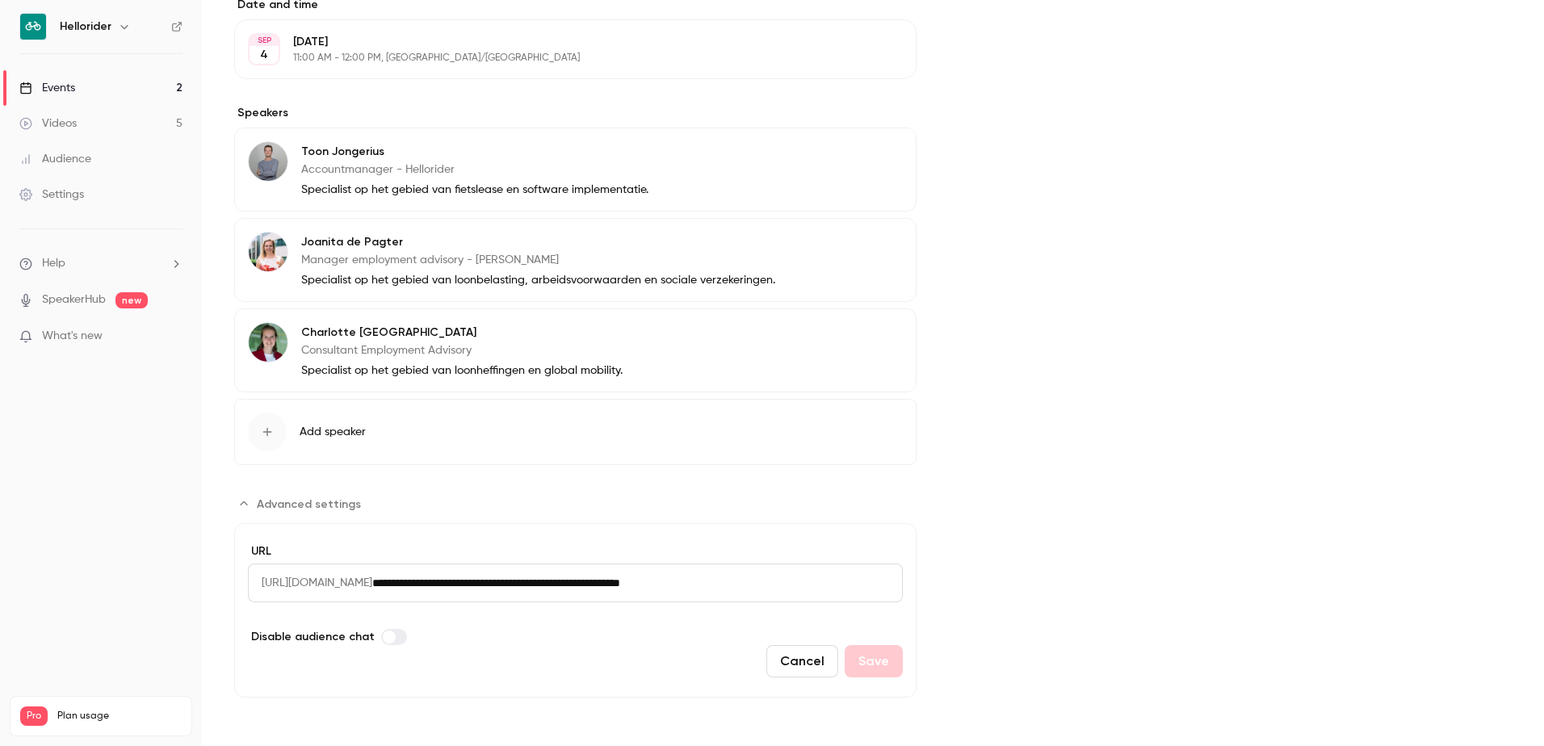
click at [584, 586] on input "**********" at bounding box center [637, 582] width 530 height 39
click at [584, 585] on input "**********" at bounding box center [637, 582] width 530 height 39
click at [1037, 563] on div "Cover image" at bounding box center [1246, 165] width 530 height 1064
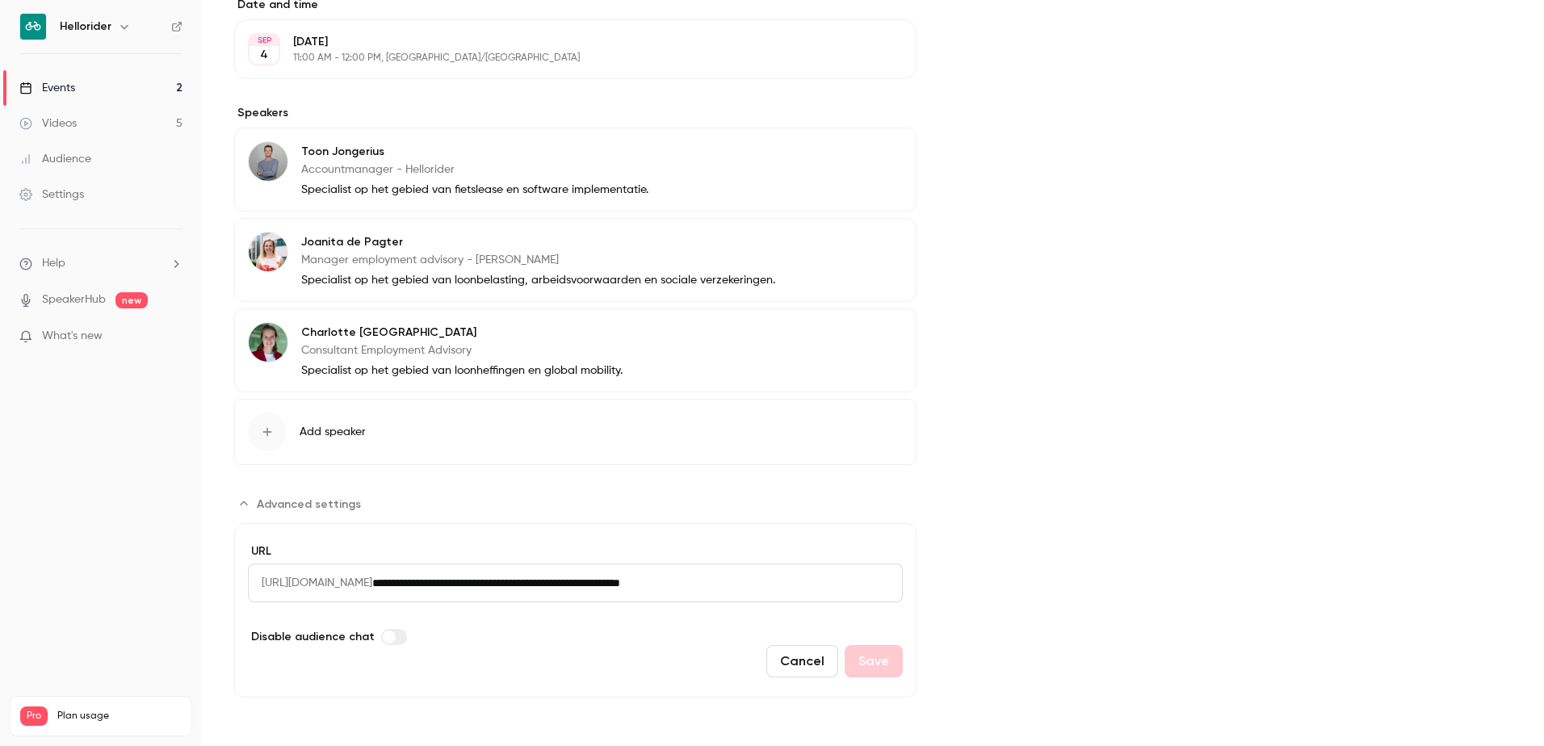
click at [703, 581] on input "**********" at bounding box center [637, 582] width 530 height 39
click at [990, 427] on div "Cover image" at bounding box center [1246, 165] width 530 height 1064
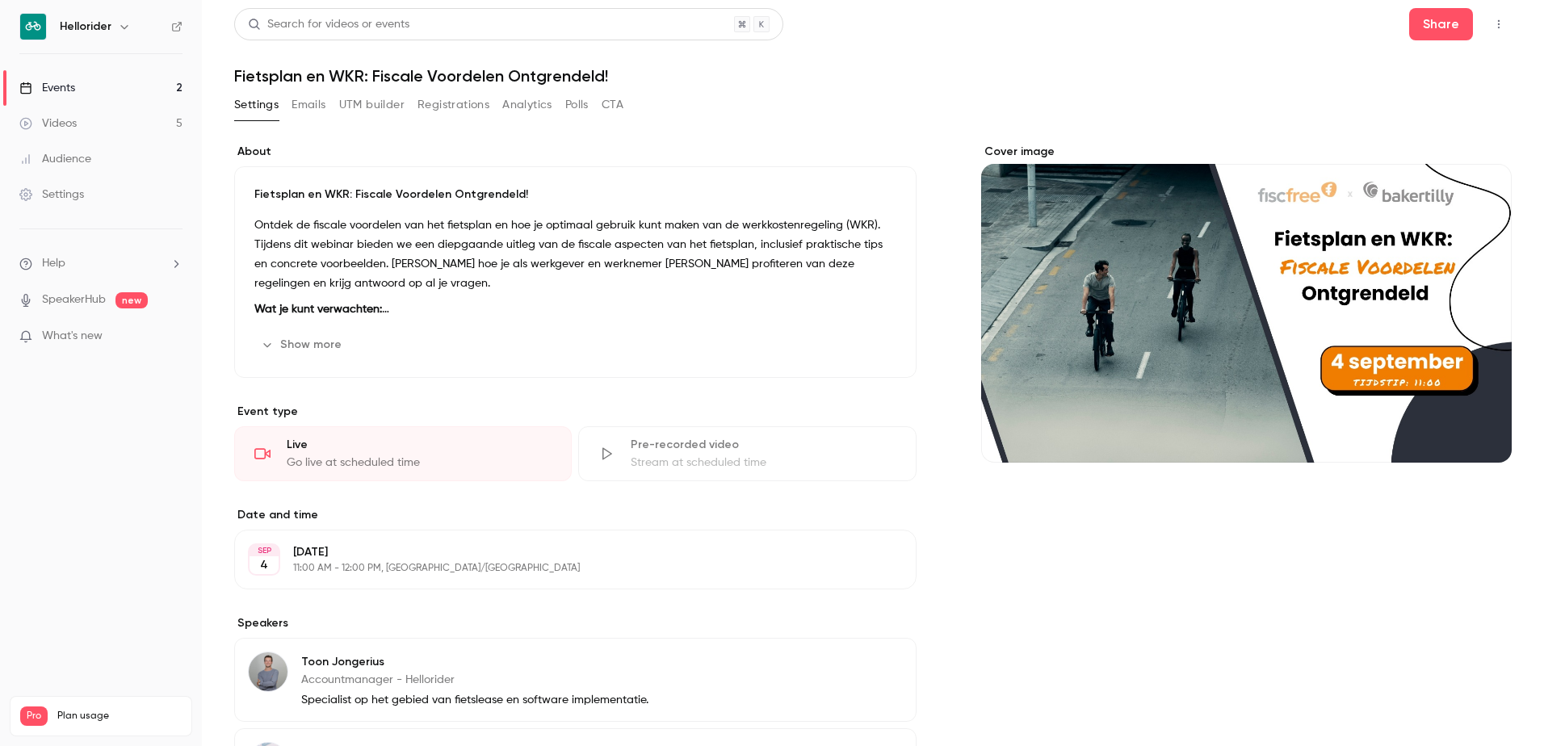
scroll to position [0, 0]
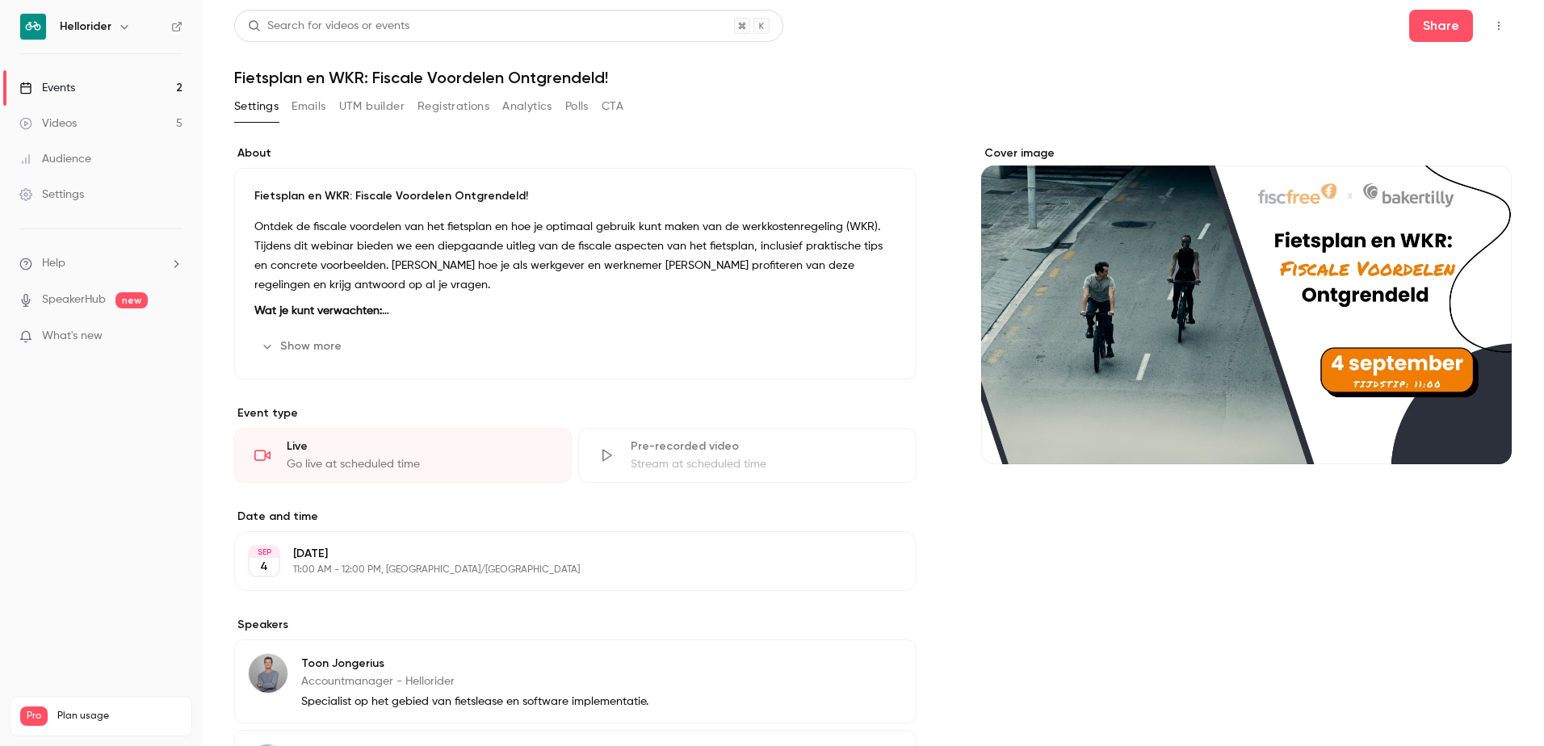
click at [1489, 36] on button "button" at bounding box center [1498, 26] width 26 height 26
click at [1171, 93] on div at bounding box center [772, 373] width 1544 height 746
click at [614, 113] on button "CTA" at bounding box center [612, 107] width 22 height 26
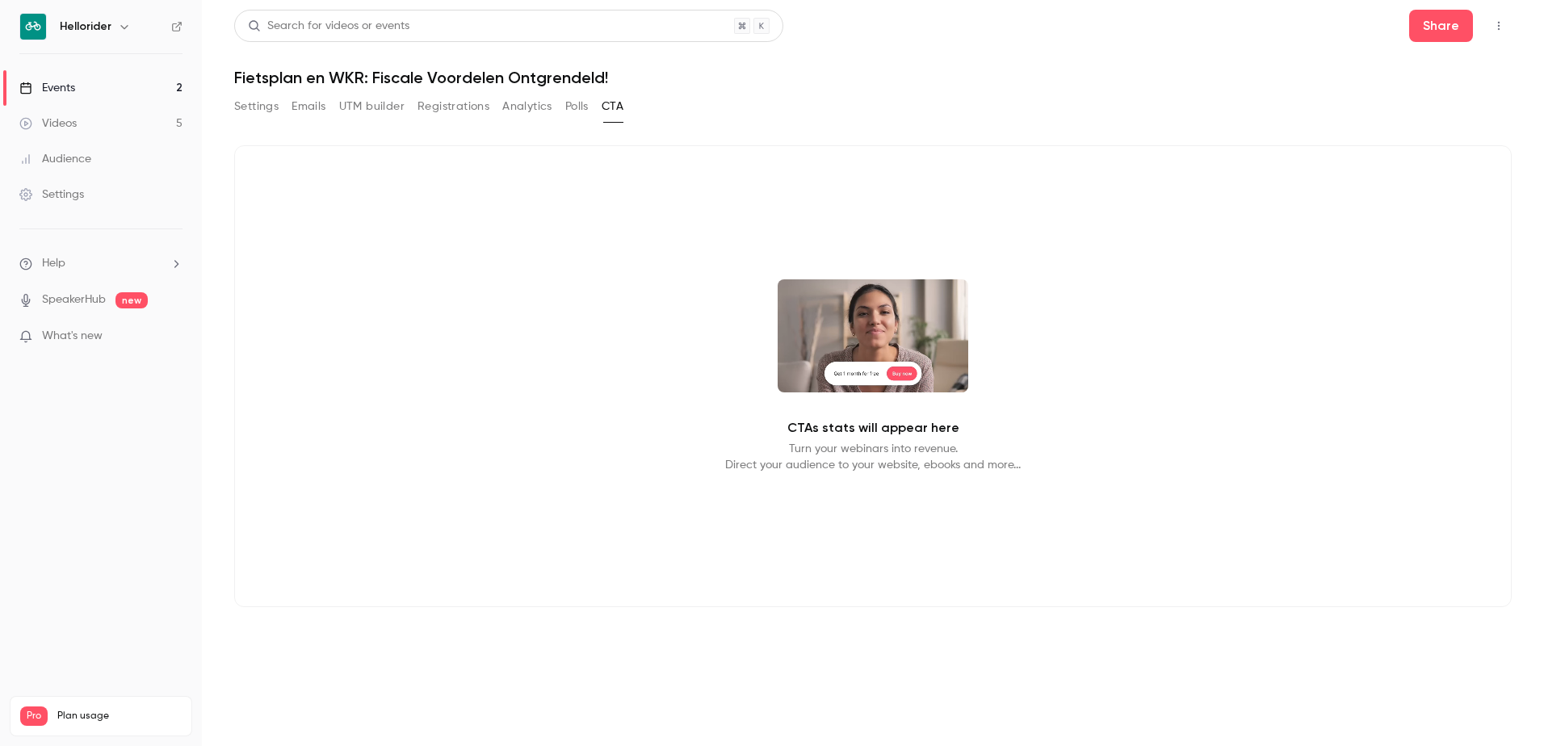
click at [329, 96] on div "Settings Emails UTM builder Registrations Analytics Polls CTA" at bounding box center [428, 107] width 389 height 26
click at [328, 103] on div "Settings Emails UTM builder Registrations Analytics Polls CTA" at bounding box center [428, 107] width 389 height 26
click at [322, 108] on button "Emails" at bounding box center [308, 107] width 34 height 26
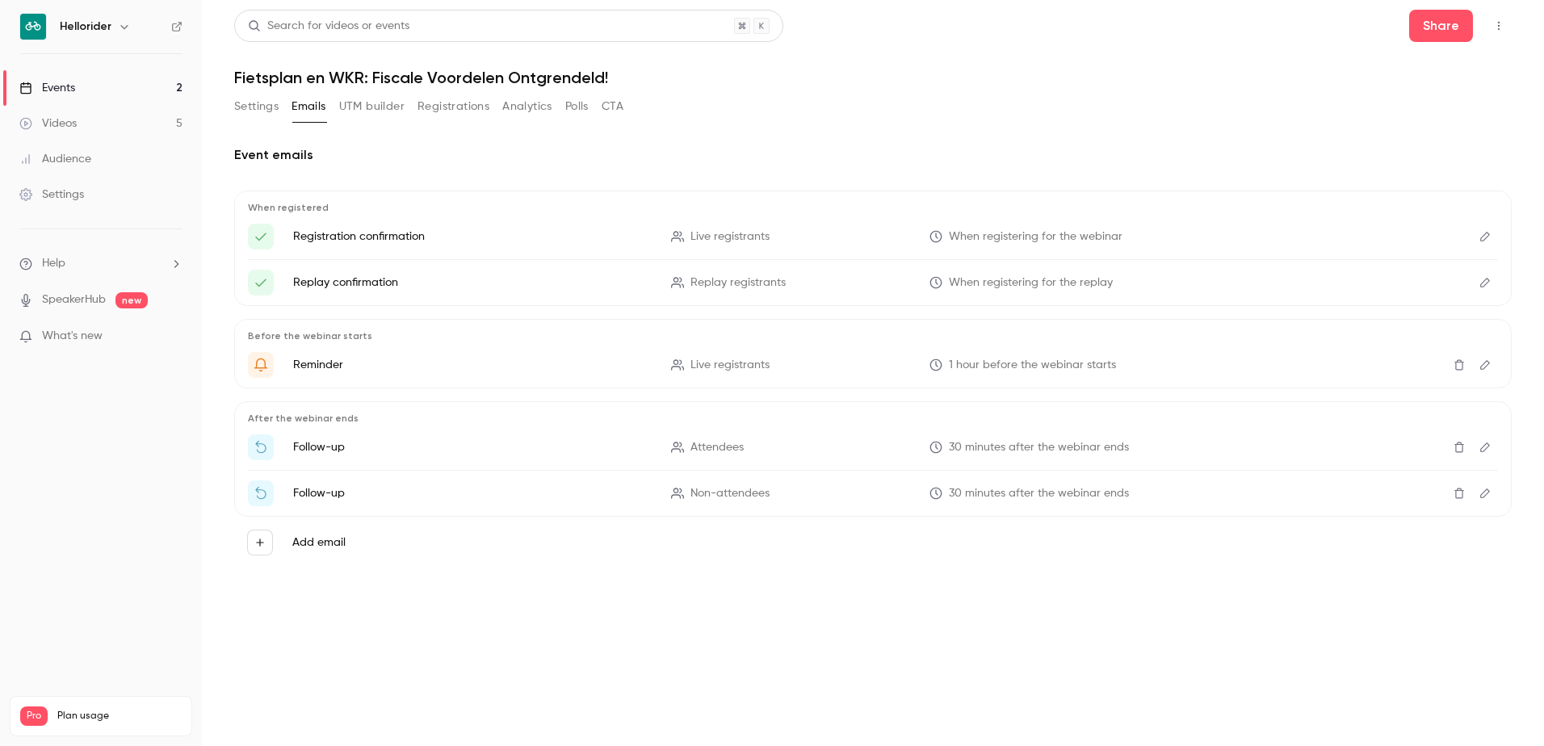
click at [371, 112] on button "UTM builder" at bounding box center [371, 107] width 65 height 26
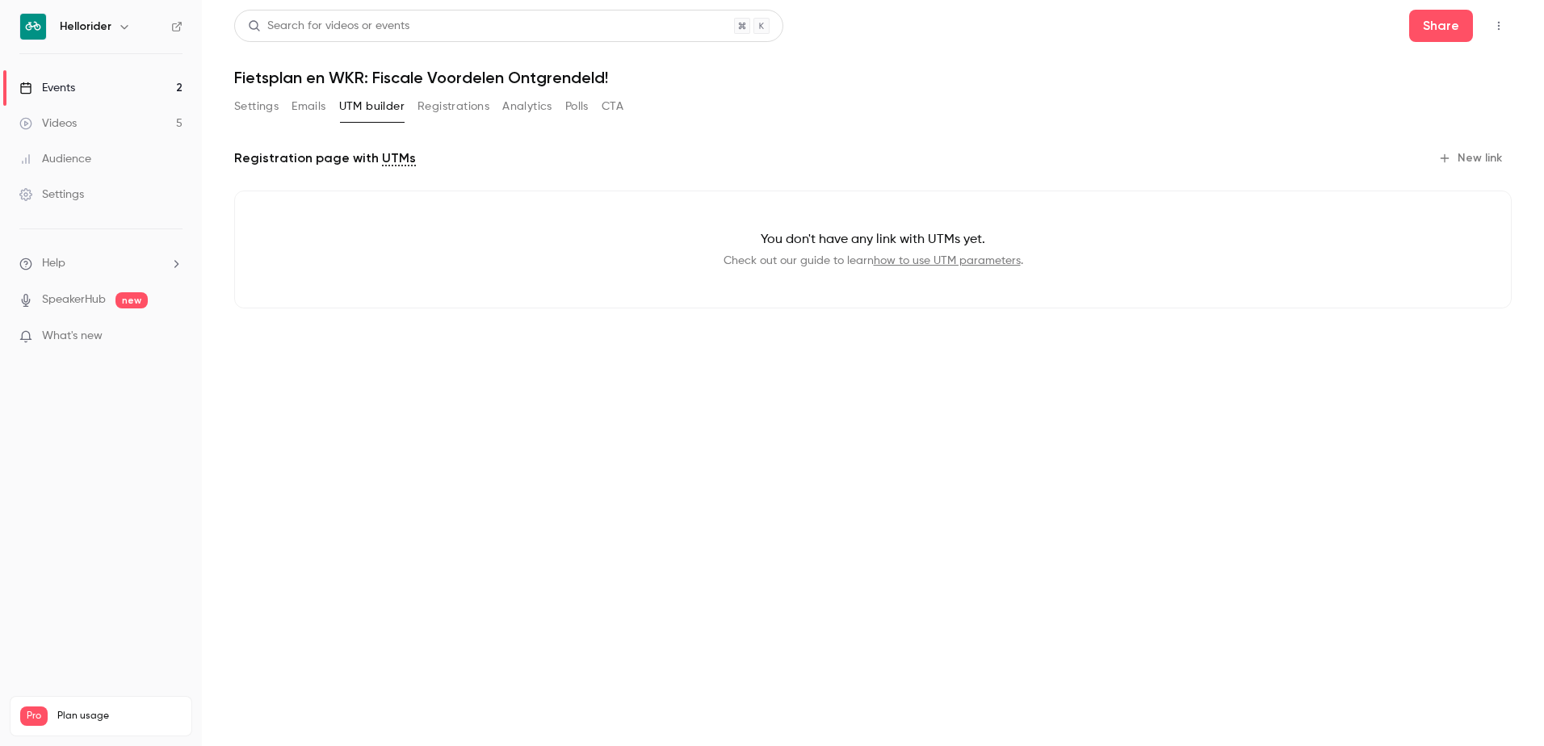
click at [454, 112] on button "Registrations" at bounding box center [453, 107] width 72 height 26
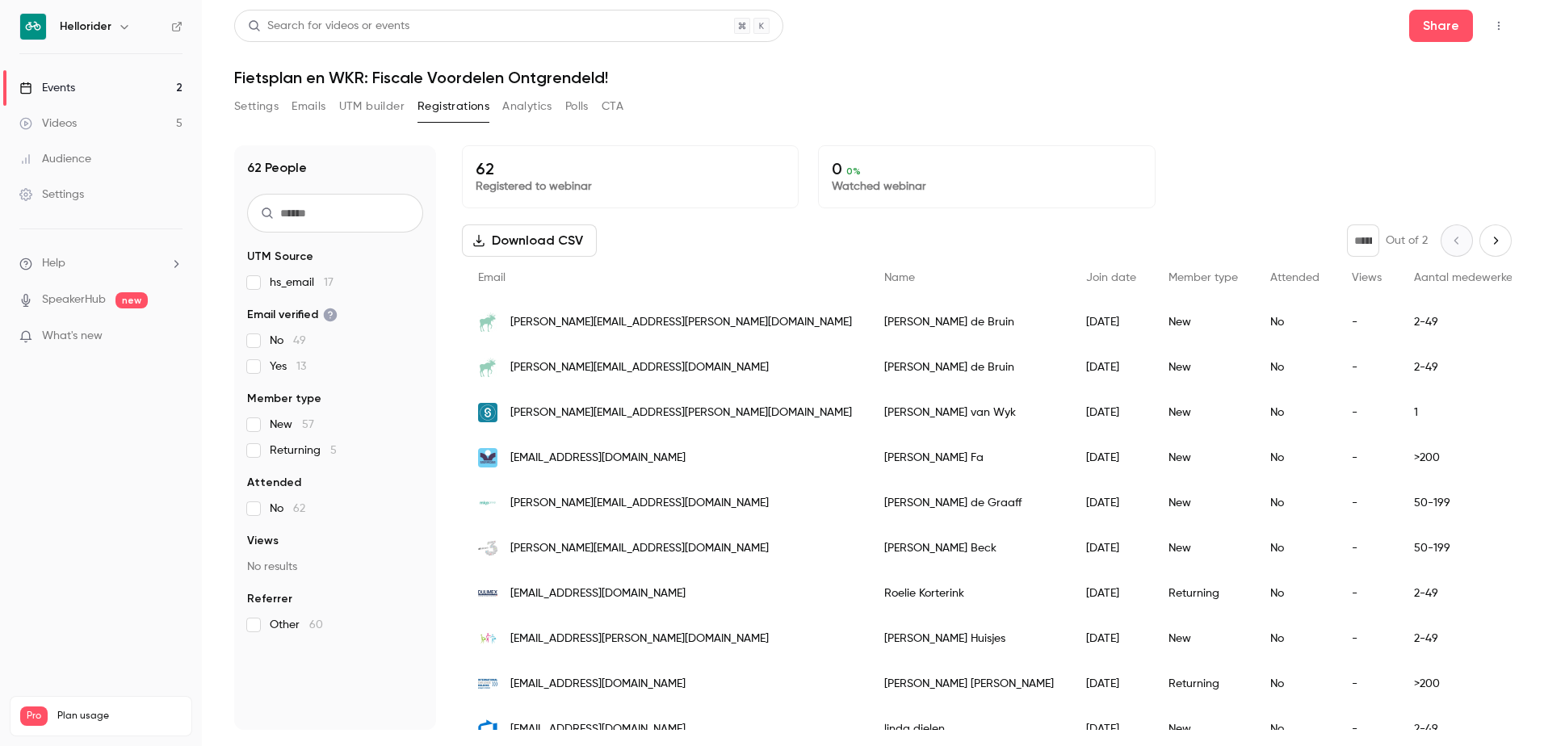
click at [519, 103] on button "Analytics" at bounding box center [527, 107] width 50 height 26
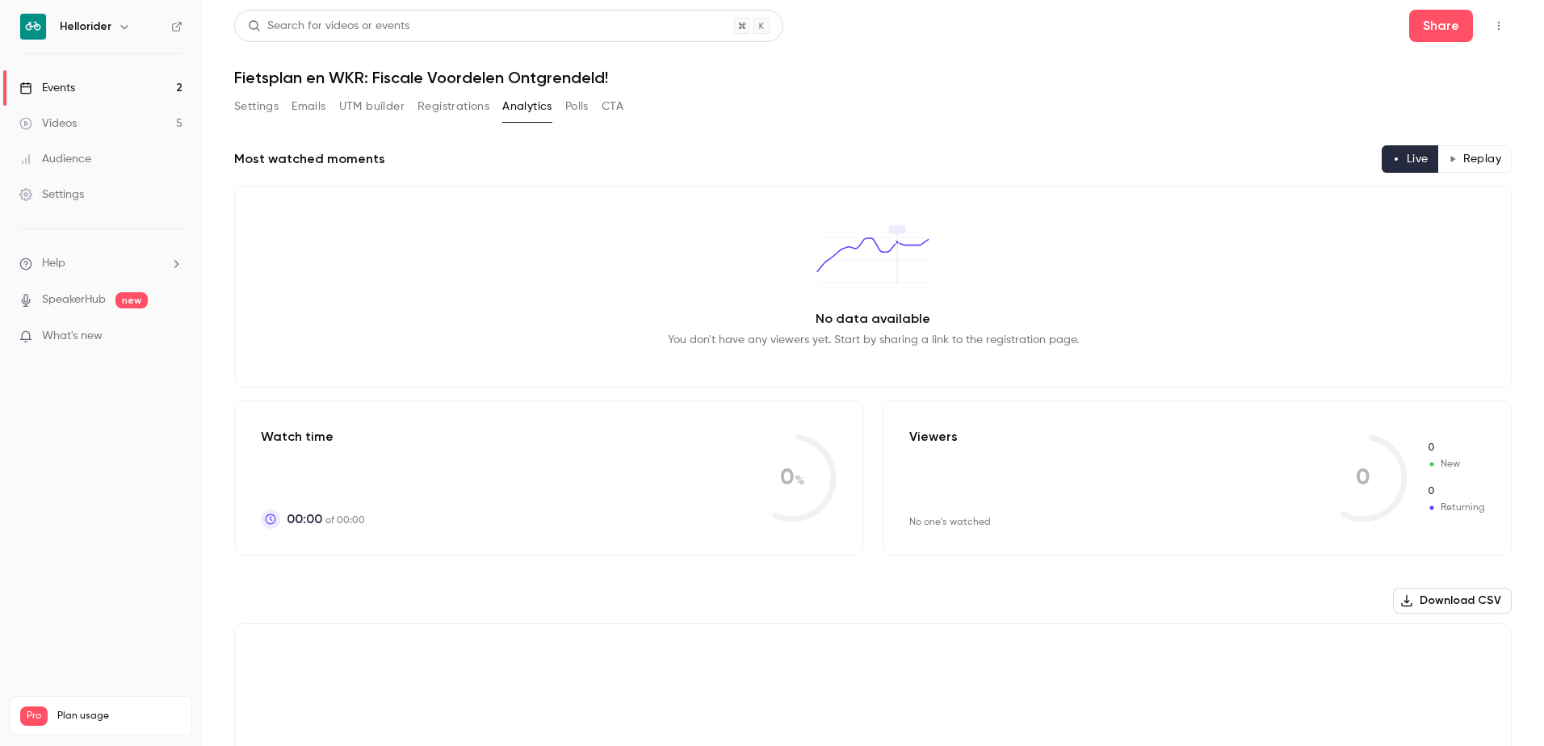
click at [579, 107] on button "Polls" at bounding box center [576, 107] width 23 height 26
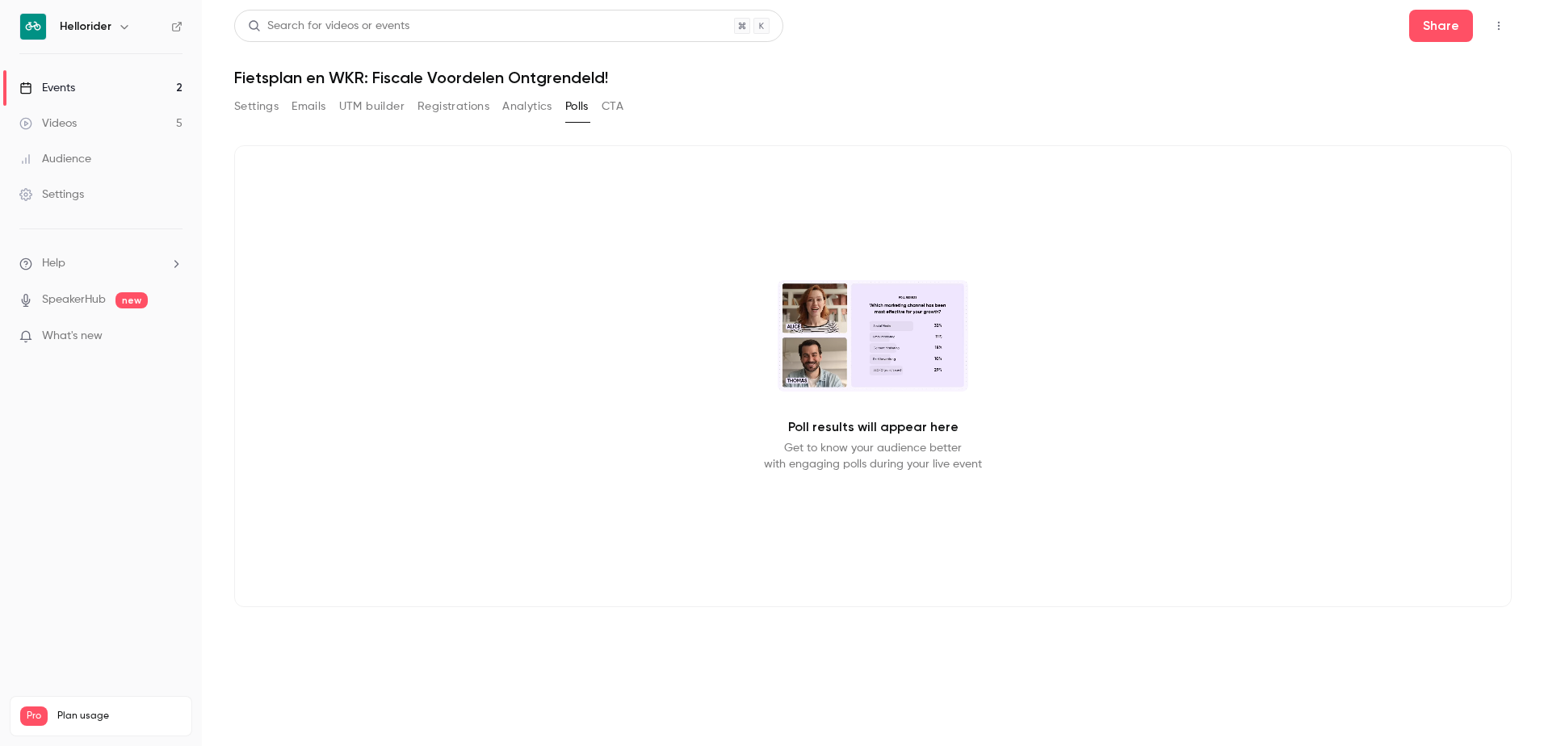
click at [616, 107] on button "CTA" at bounding box center [612, 107] width 22 height 26
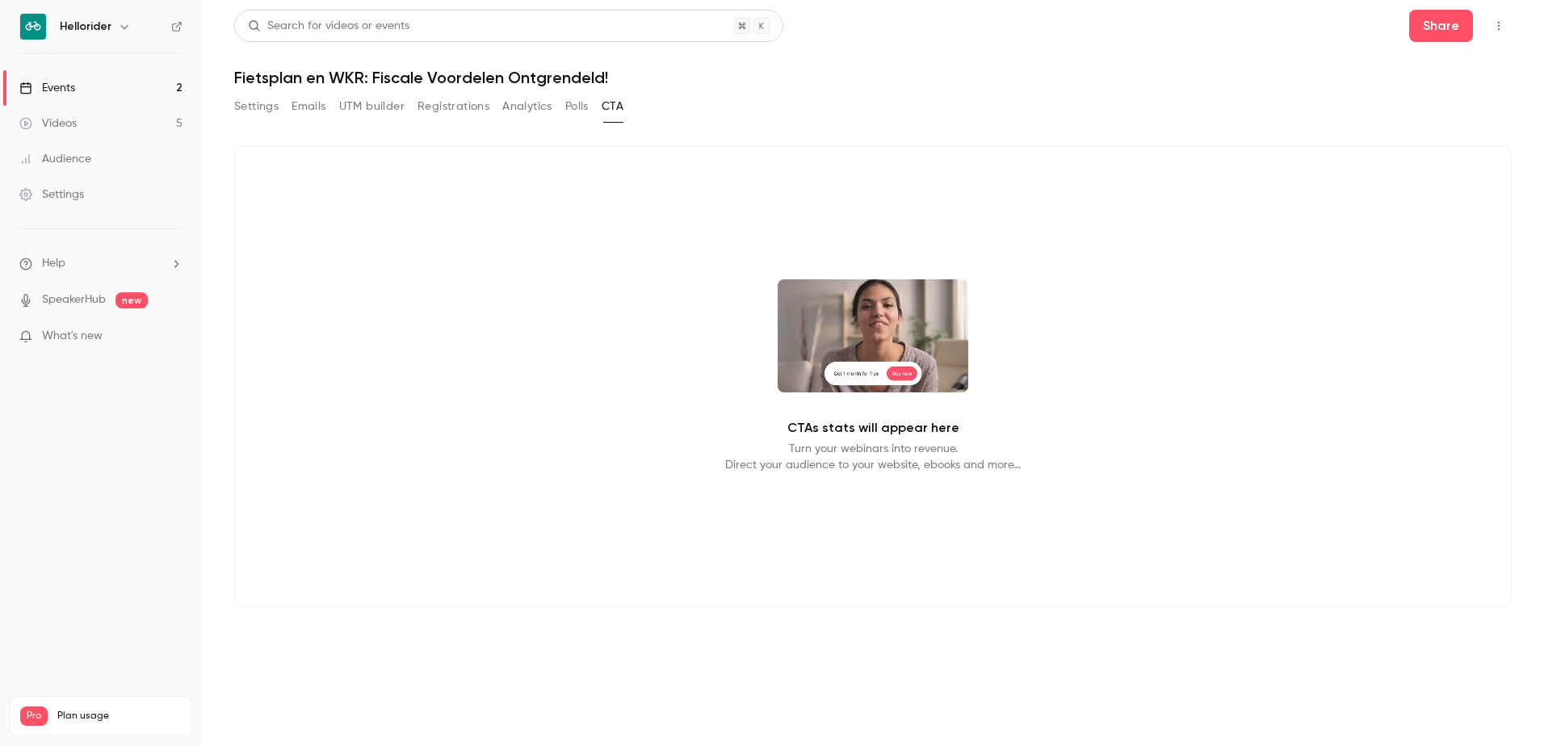
click at [261, 100] on button "Settings" at bounding box center [256, 107] width 44 height 26
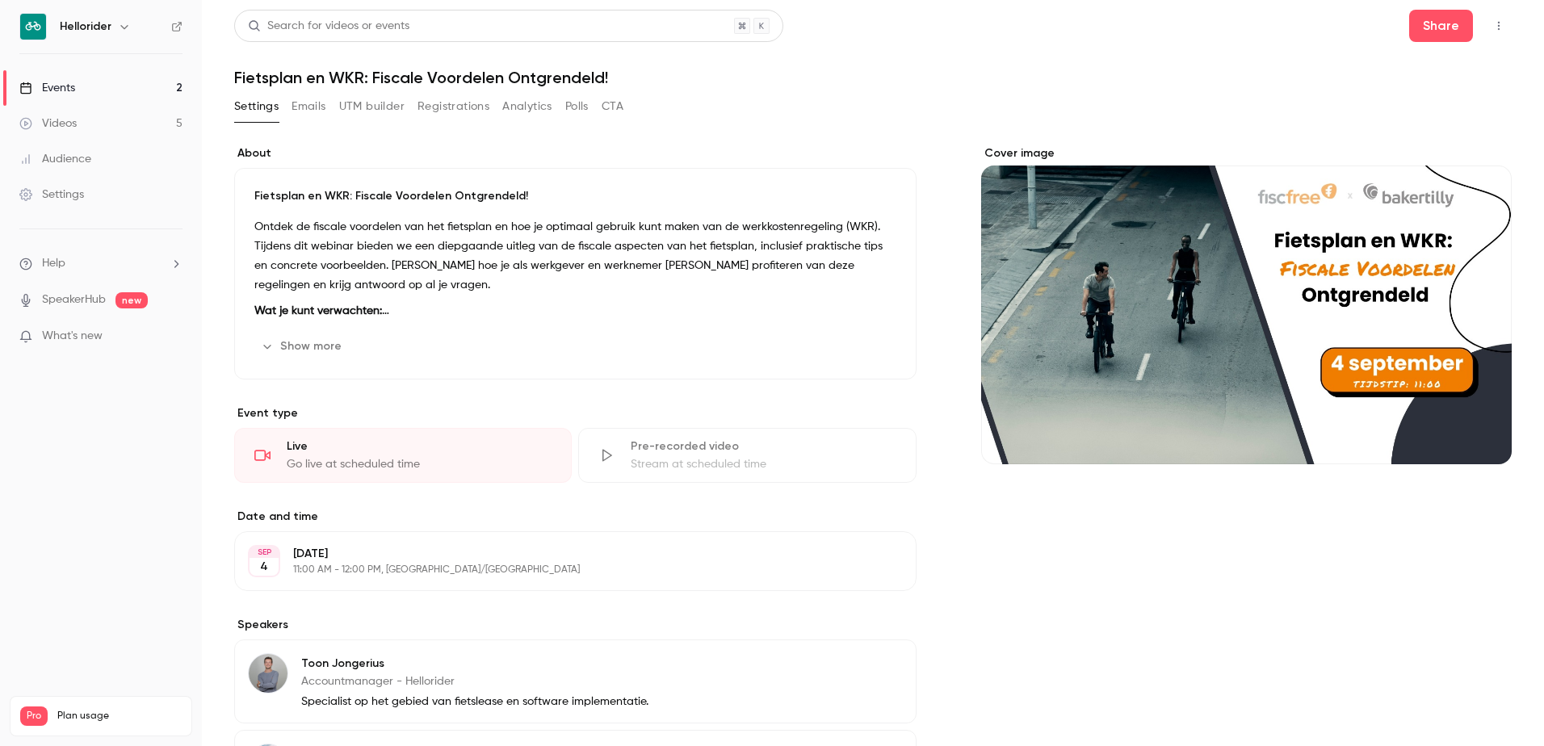
click at [323, 328] on div "Fietsplan en WKR: Fiscale Voordelen Ontgrendeld! Ontdek de fiscale voordelen va…" at bounding box center [575, 274] width 682 height 212
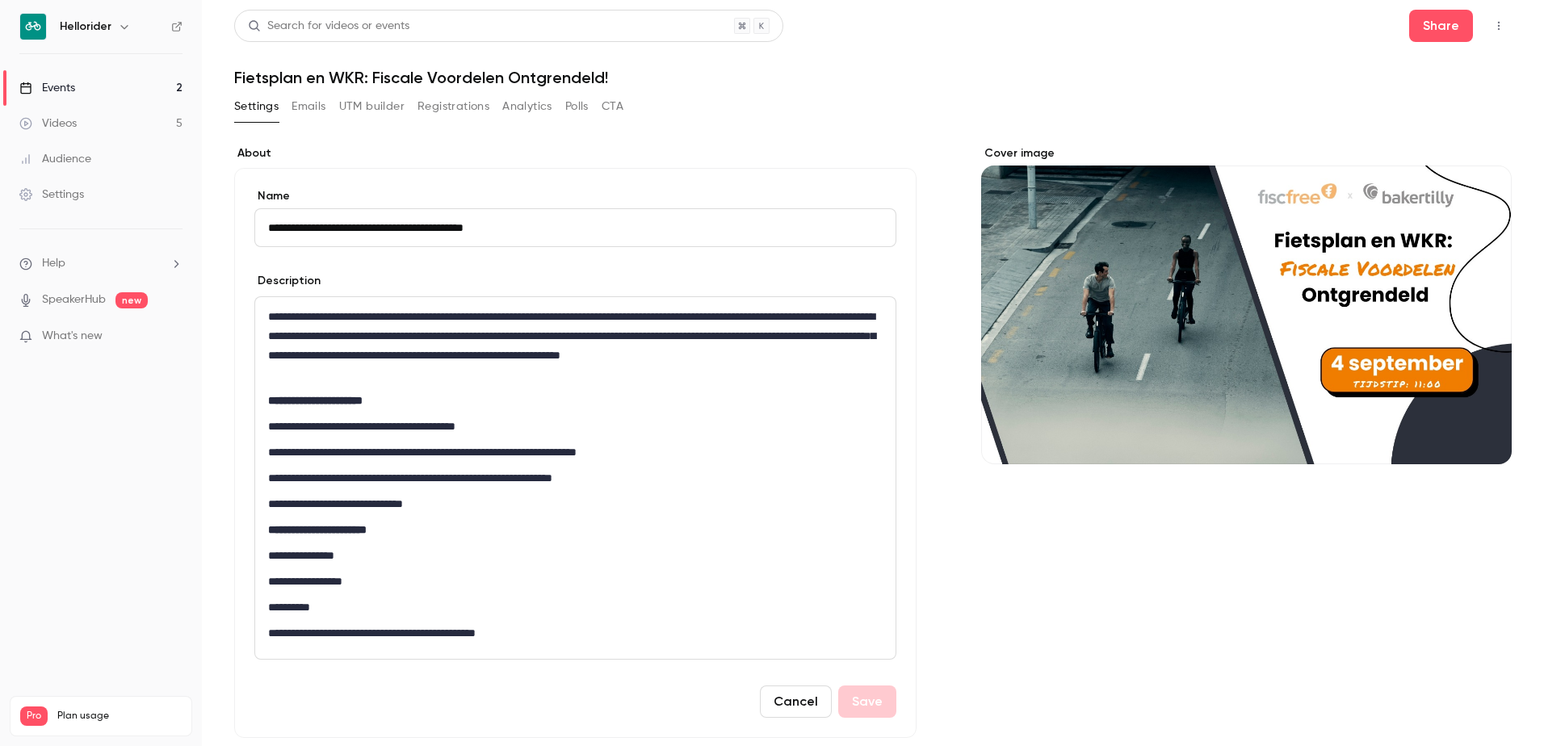
click at [1416, 42] on header "Search for videos or events Share Fietsplan en WKR: Fiscale Voordelen Ontgrende…" at bounding box center [872, 48] width 1277 height 77
click at [1417, 27] on button "Share" at bounding box center [1441, 26] width 64 height 32
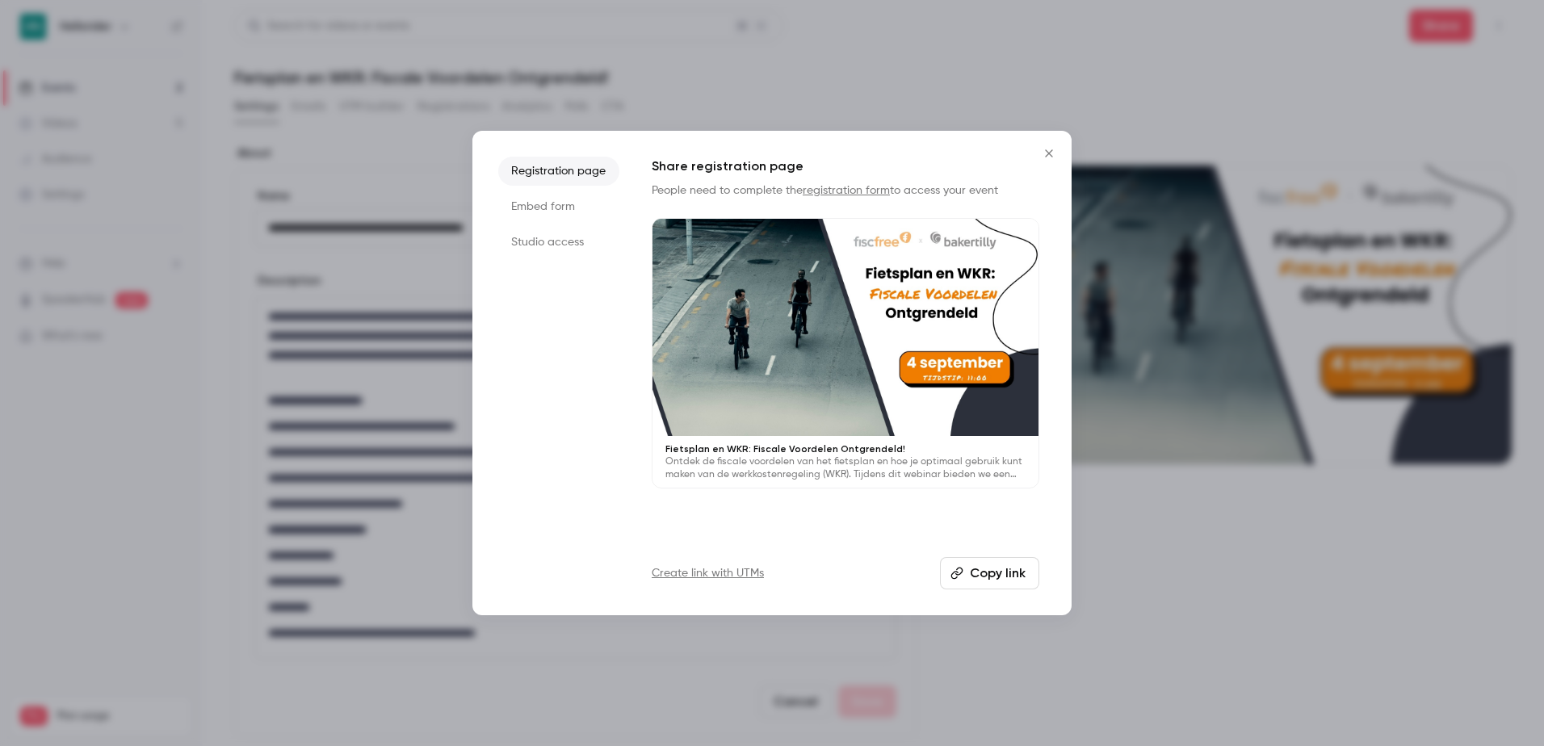
click at [1007, 565] on button "Copy link" at bounding box center [989, 573] width 99 height 32
click at [1057, 150] on icon "Close" at bounding box center [1048, 153] width 19 height 13
